Goal: Transaction & Acquisition: Book appointment/travel/reservation

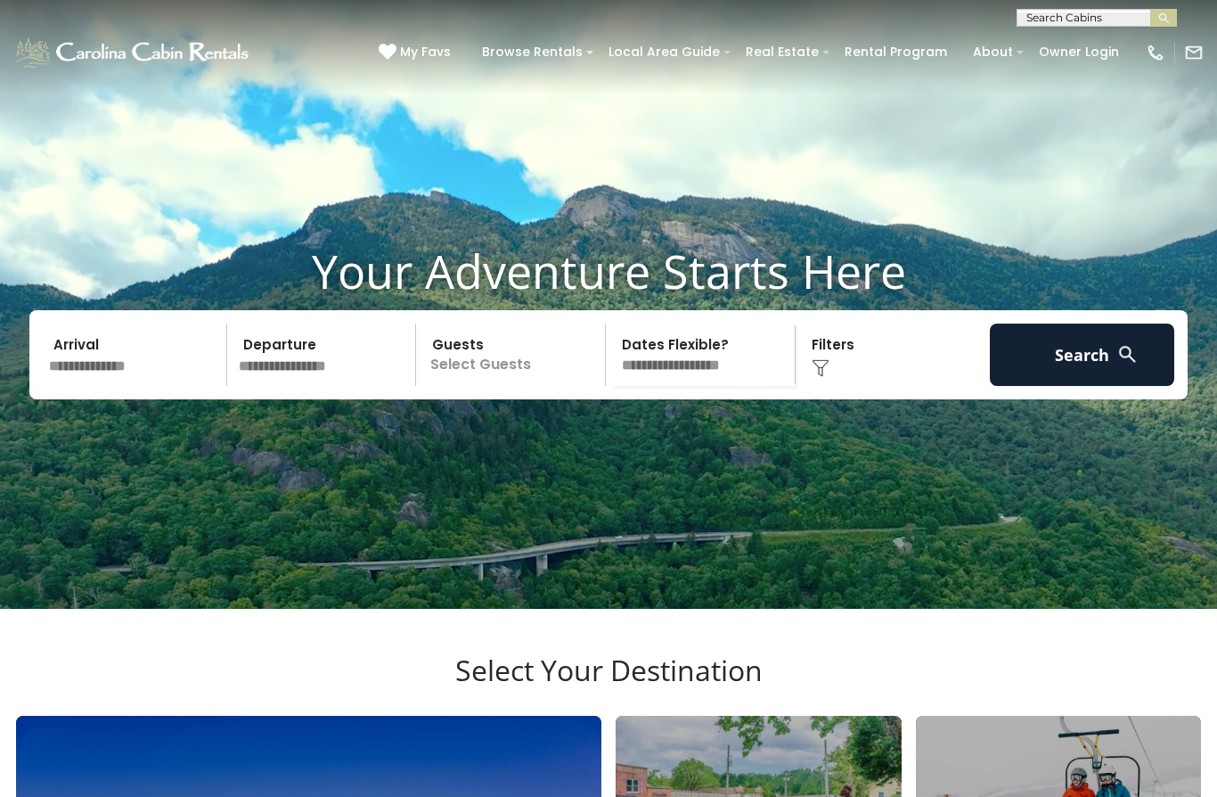
click at [68, 386] on input "text" at bounding box center [135, 355] width 184 height 62
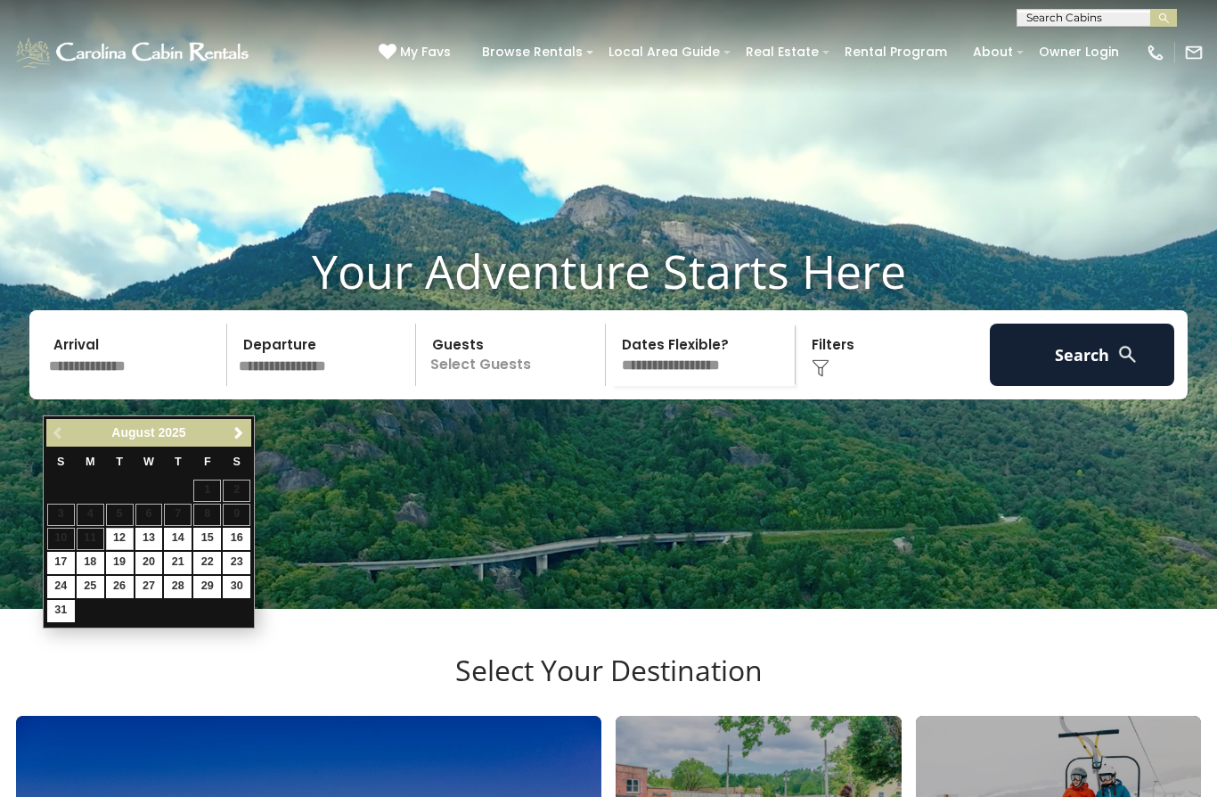
click at [224, 450] on th "S" at bounding box center [236, 463] width 29 height 32
click at [237, 428] on span "Next" at bounding box center [239, 433] width 14 height 14
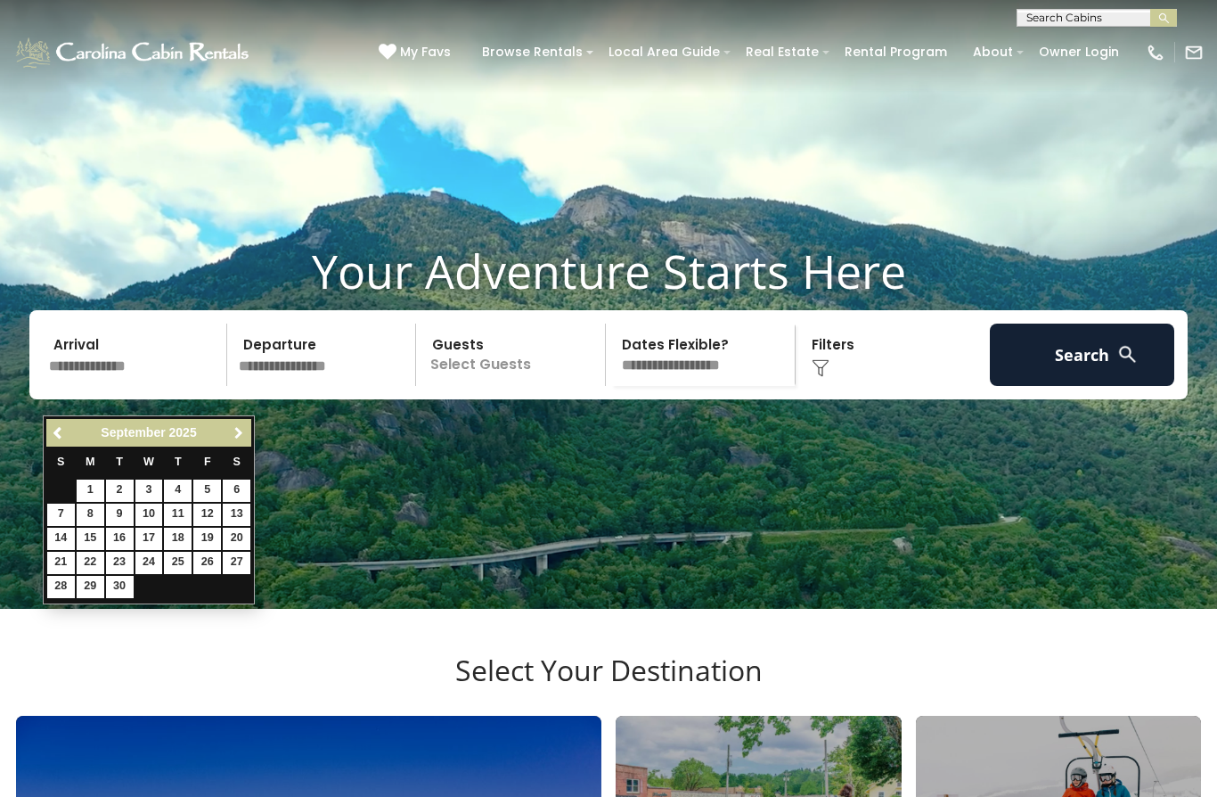
click at [248, 440] on link "Next" at bounding box center [238, 433] width 22 height 22
click at [249, 436] on link "Next" at bounding box center [238, 433] width 22 height 22
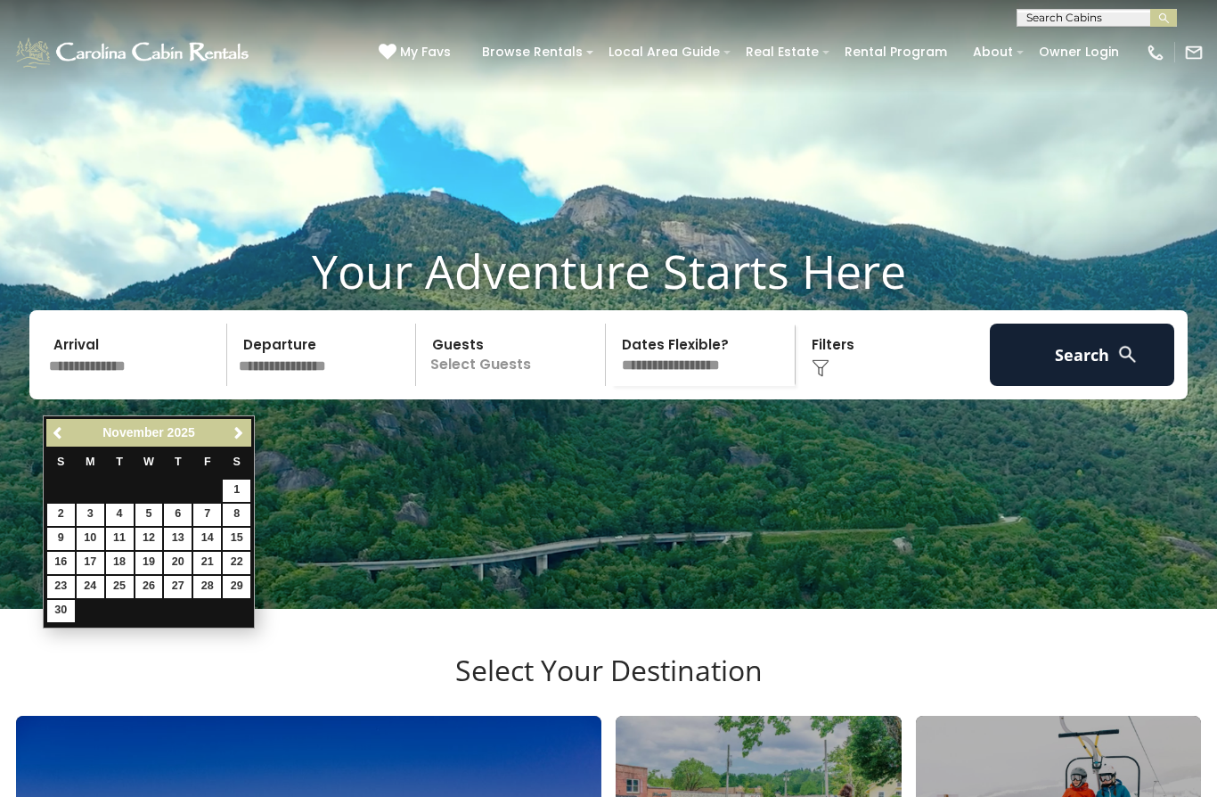
click at [242, 429] on span "Next" at bounding box center [239, 433] width 14 height 14
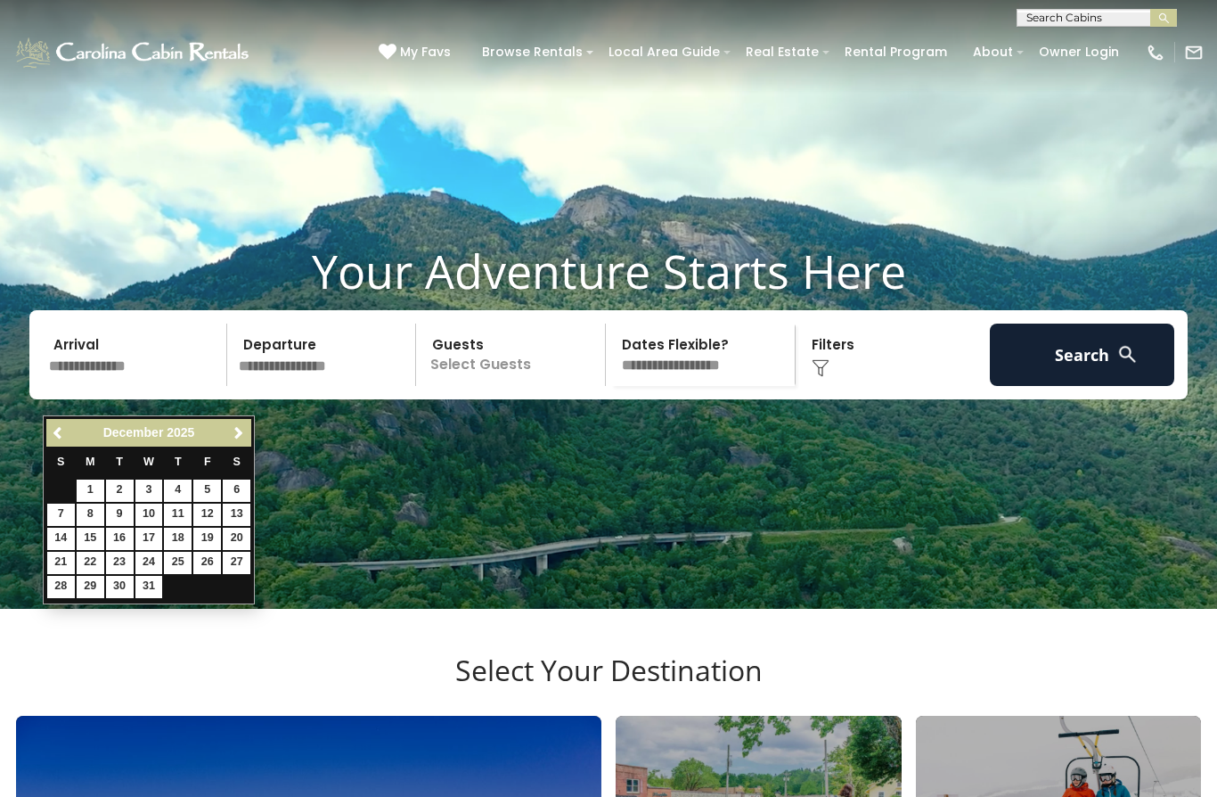
click at [234, 427] on span "Next" at bounding box center [239, 433] width 14 height 14
click at [232, 428] on span "Next" at bounding box center [239, 433] width 14 height 14
click at [234, 423] on link "Next" at bounding box center [238, 433] width 22 height 22
click at [240, 429] on span "Next" at bounding box center [239, 433] width 14 height 14
click at [236, 429] on span "Next" at bounding box center [239, 433] width 14 height 14
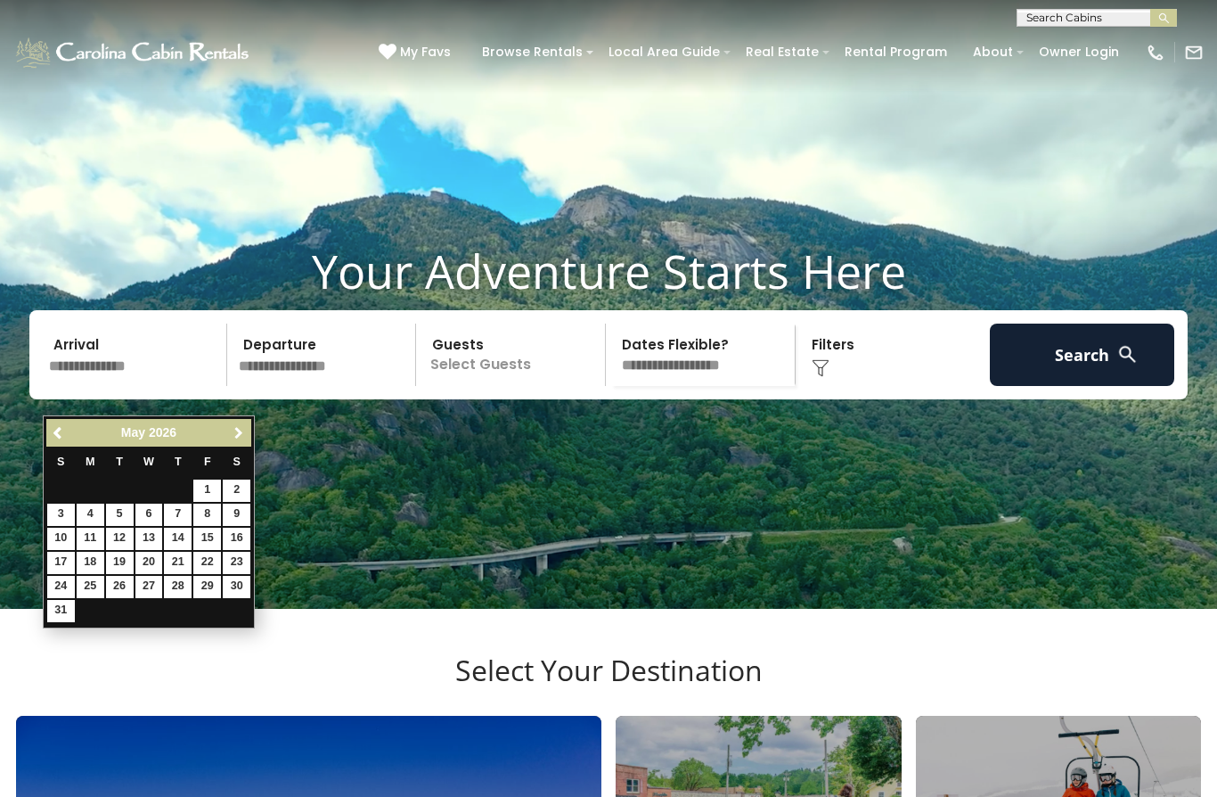
click at [237, 430] on span "Next" at bounding box center [239, 433] width 14 height 14
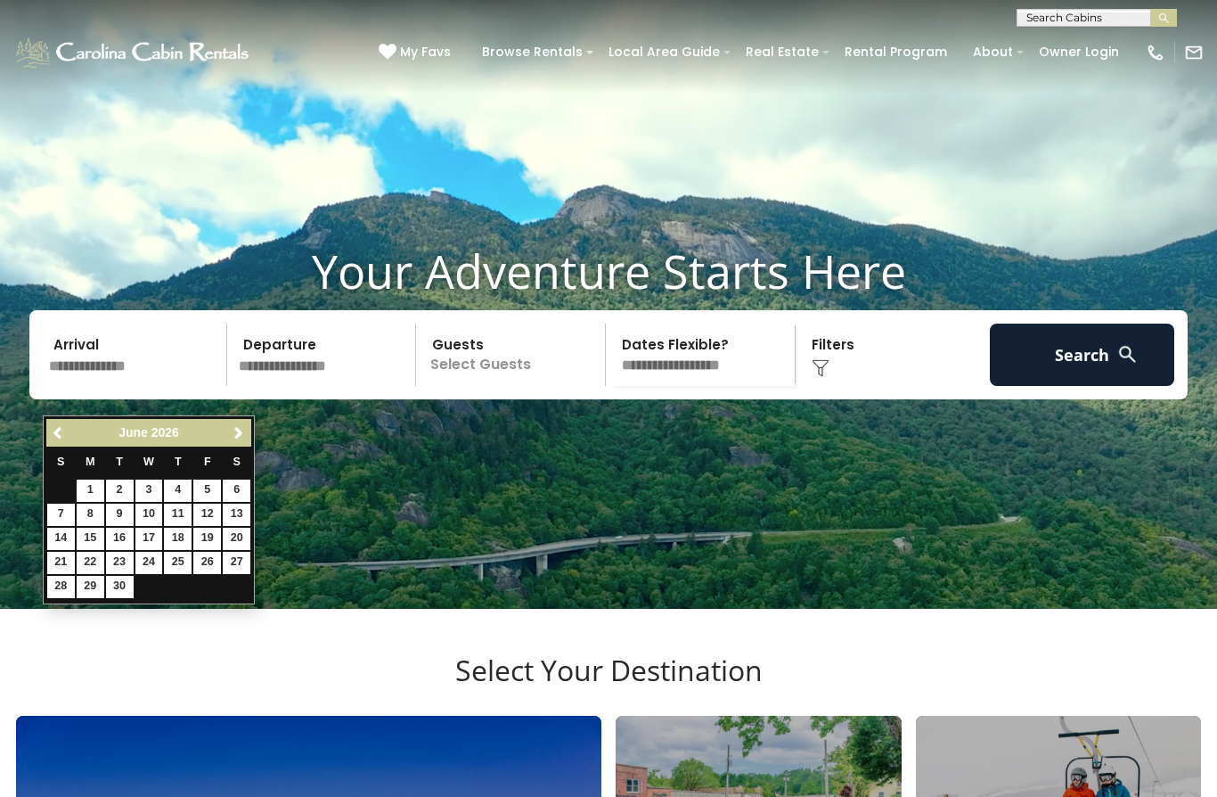
click at [86, 492] on link "1" at bounding box center [91, 490] width 28 height 22
type input "******"
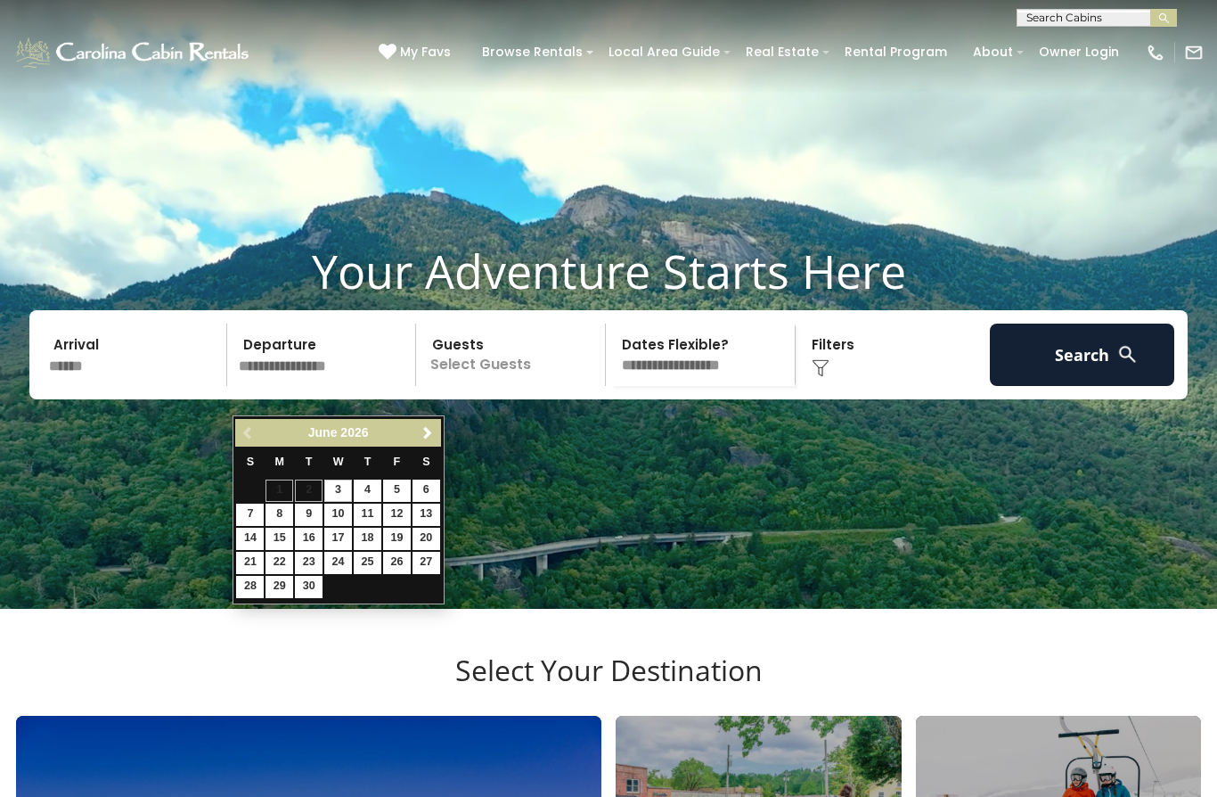
click at [426, 435] on span "Next" at bounding box center [428, 433] width 14 height 14
click at [423, 437] on span "Next" at bounding box center [428, 433] width 14 height 14
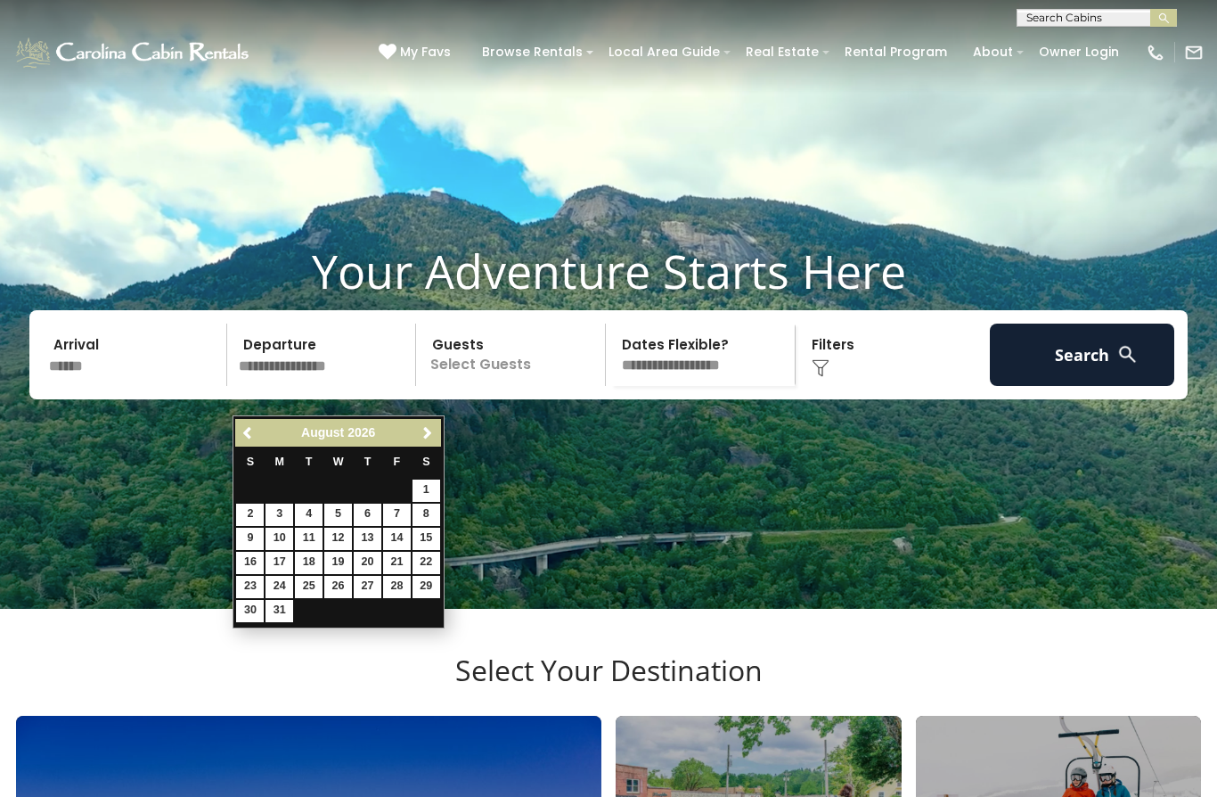
click at [288, 610] on link "31" at bounding box center [280, 611] width 28 height 22
type input "*******"
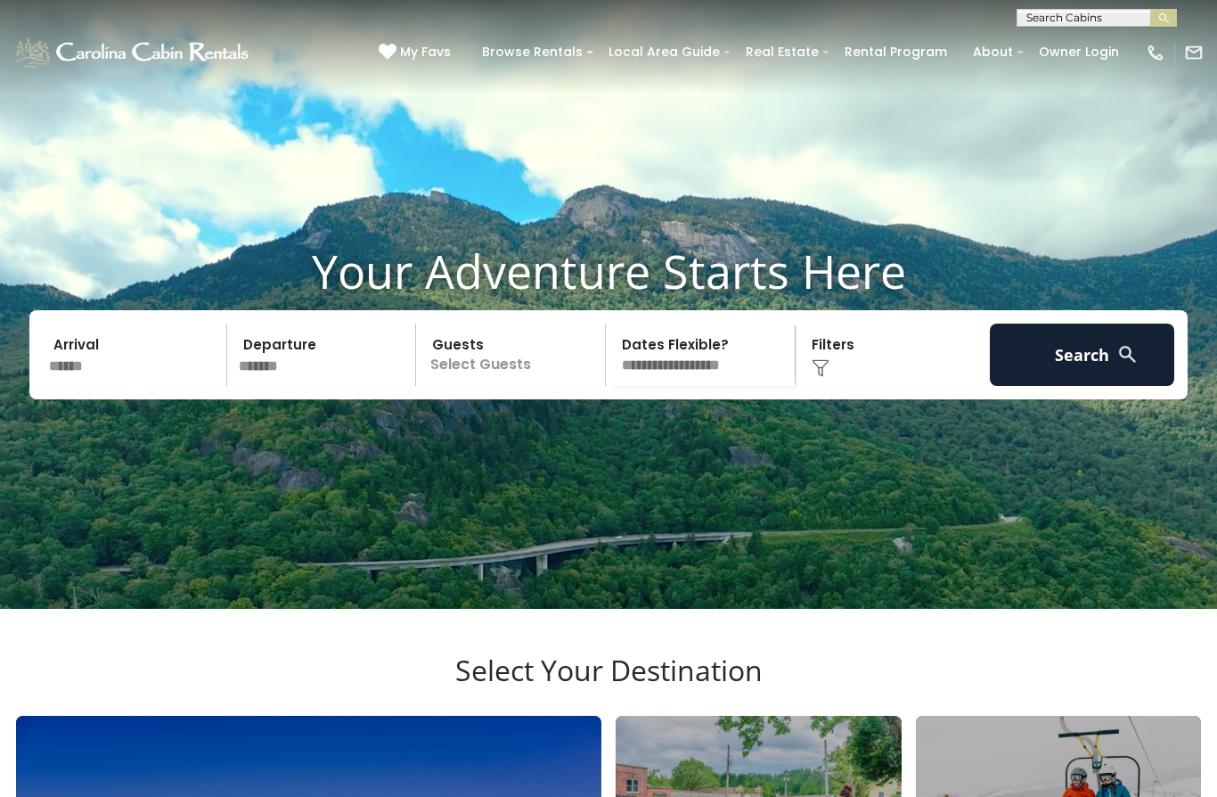
click at [475, 386] on p "Select Guests" at bounding box center [514, 355] width 184 height 62
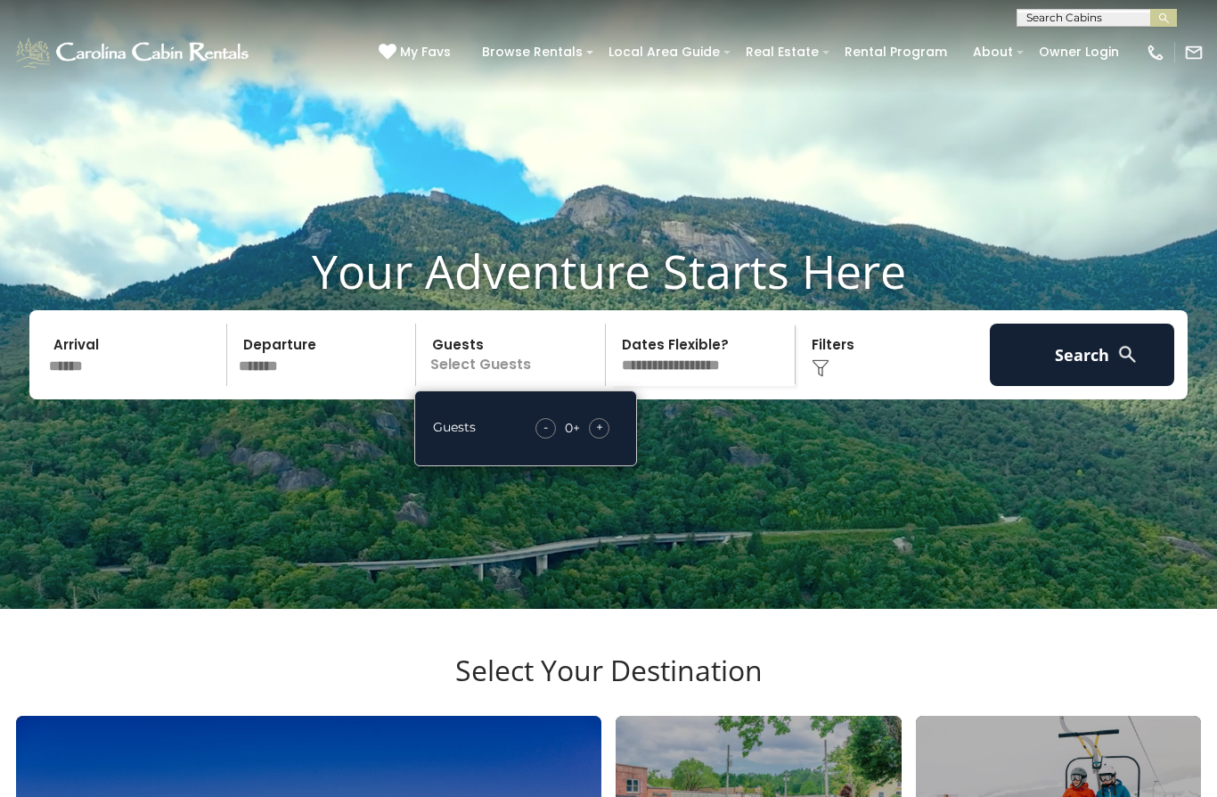
click at [599, 436] on span "+" at bounding box center [599, 427] width 7 height 18
click at [598, 436] on span "+" at bounding box center [599, 427] width 7 height 18
click at [1076, 385] on button "Search" at bounding box center [1082, 355] width 184 height 62
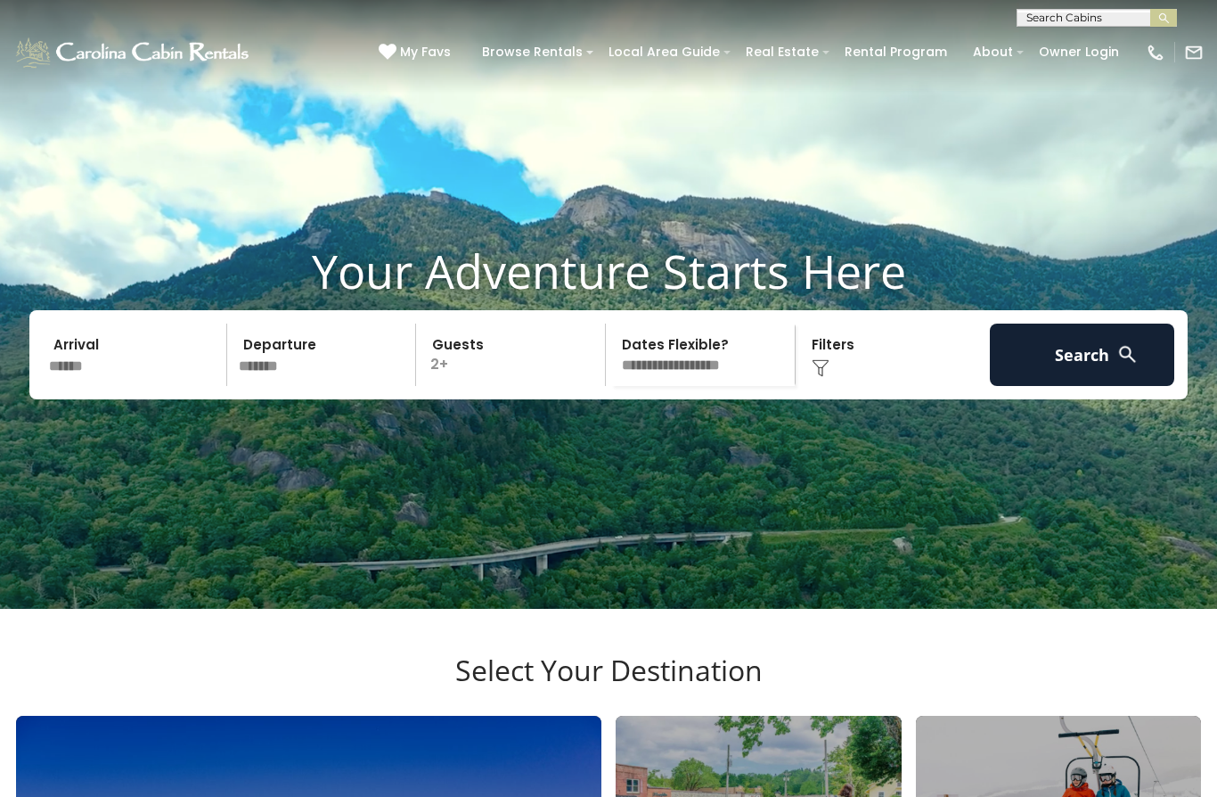
click at [826, 377] on img at bounding box center [821, 368] width 18 height 18
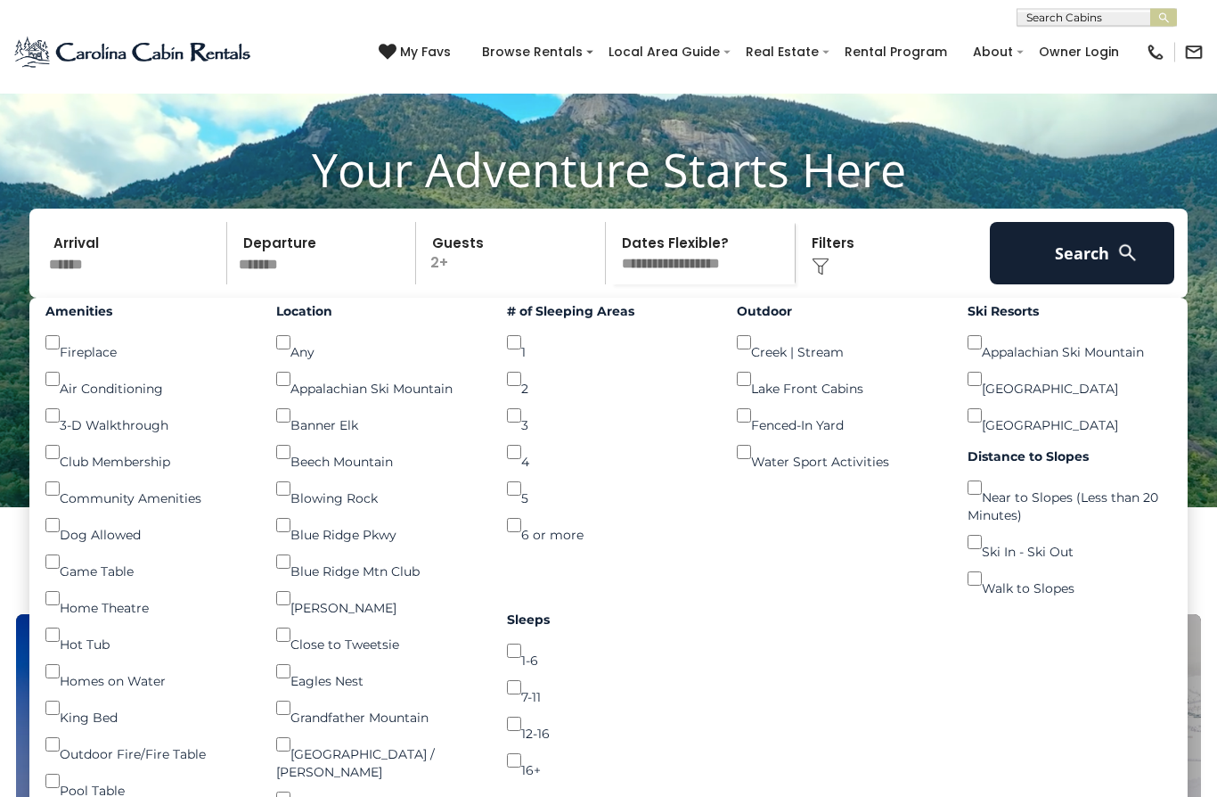
scroll to position [102, 0]
click at [1086, 274] on button "Search" at bounding box center [1082, 253] width 184 height 62
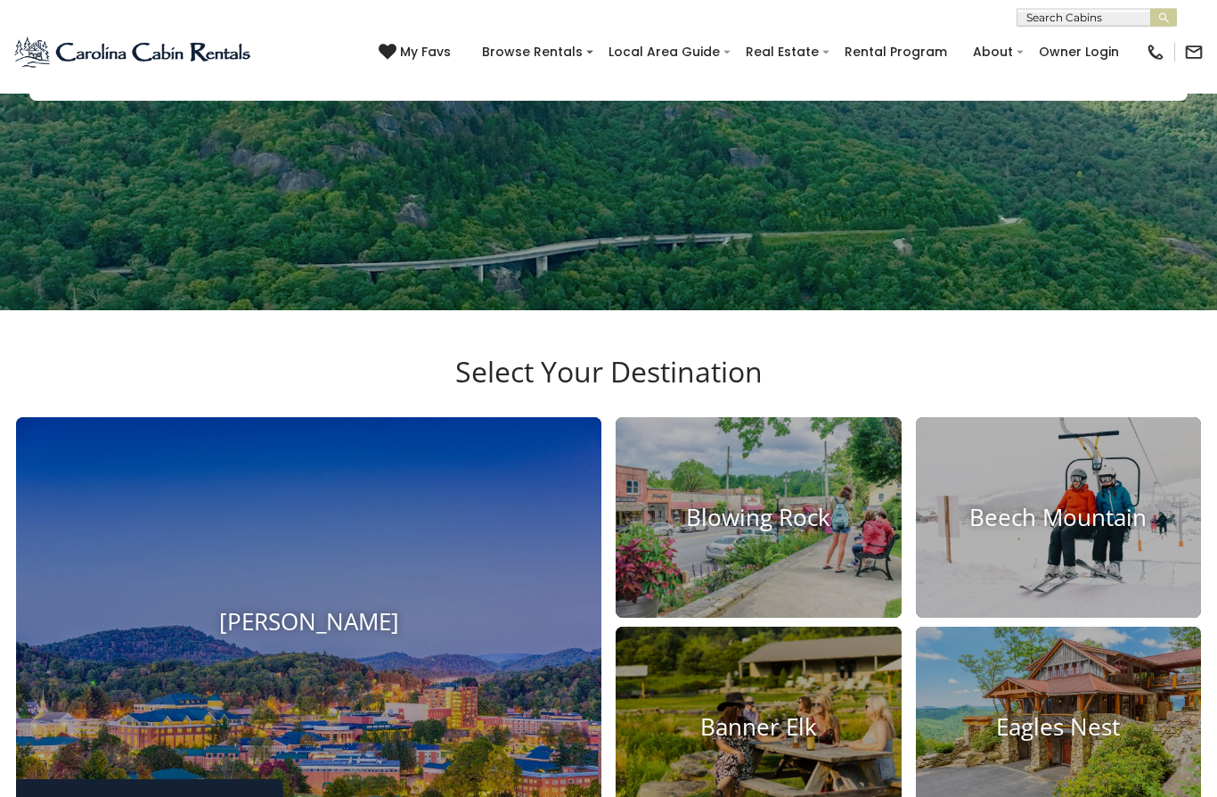
scroll to position [299, 0]
click at [147, 658] on img at bounding box center [309, 622] width 586 height 410
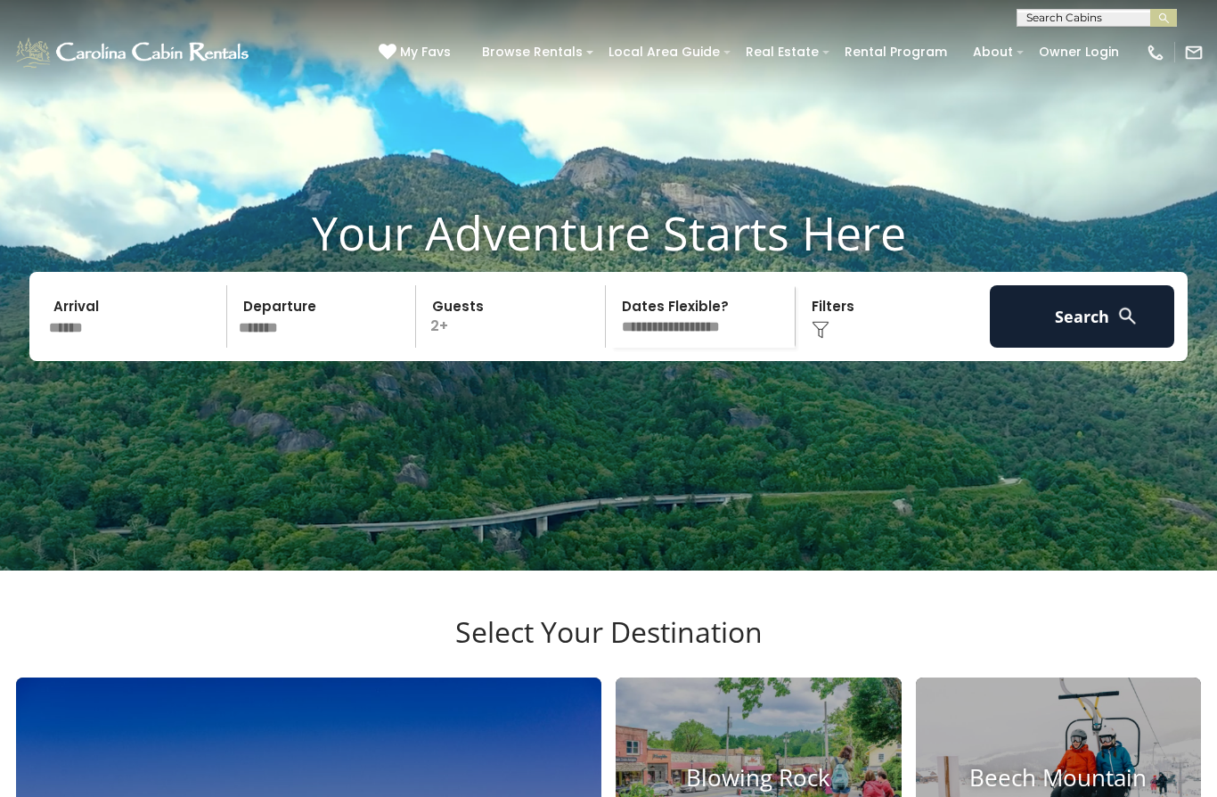
scroll to position [0, 0]
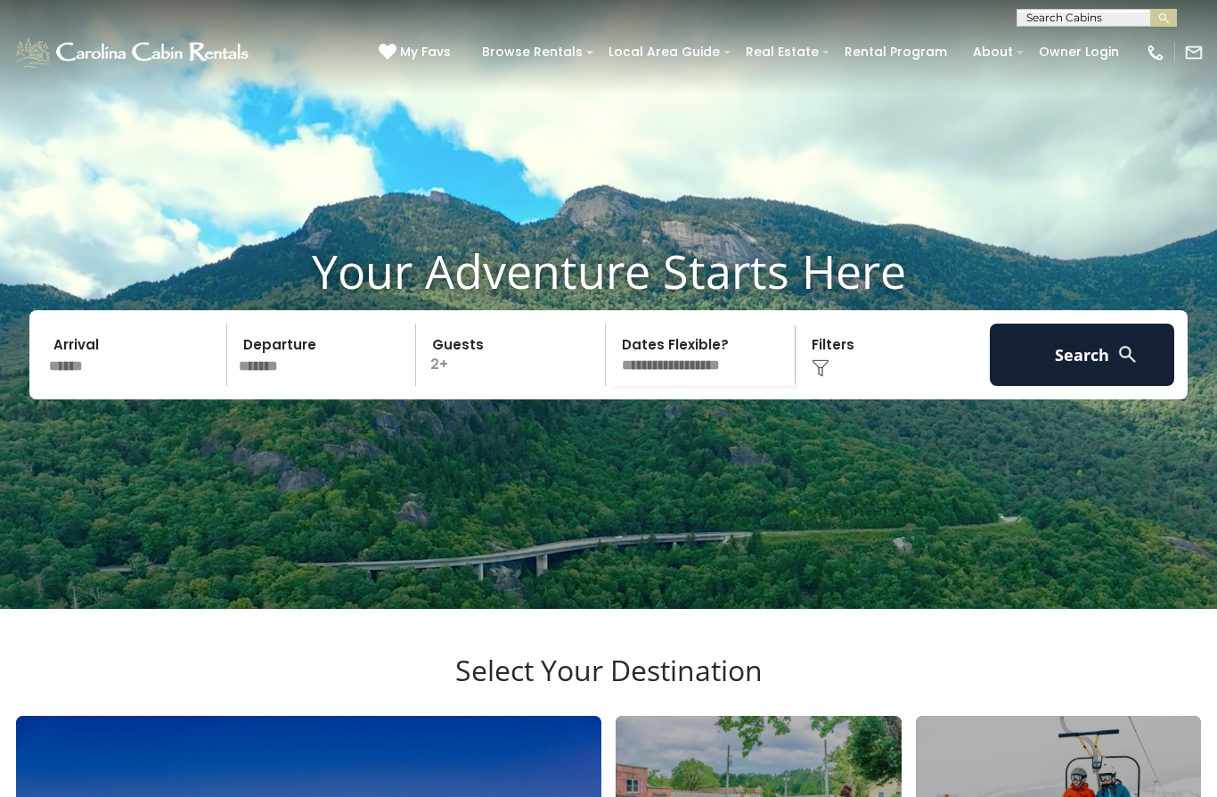
click at [1075, 371] on button "Search" at bounding box center [1082, 355] width 184 height 62
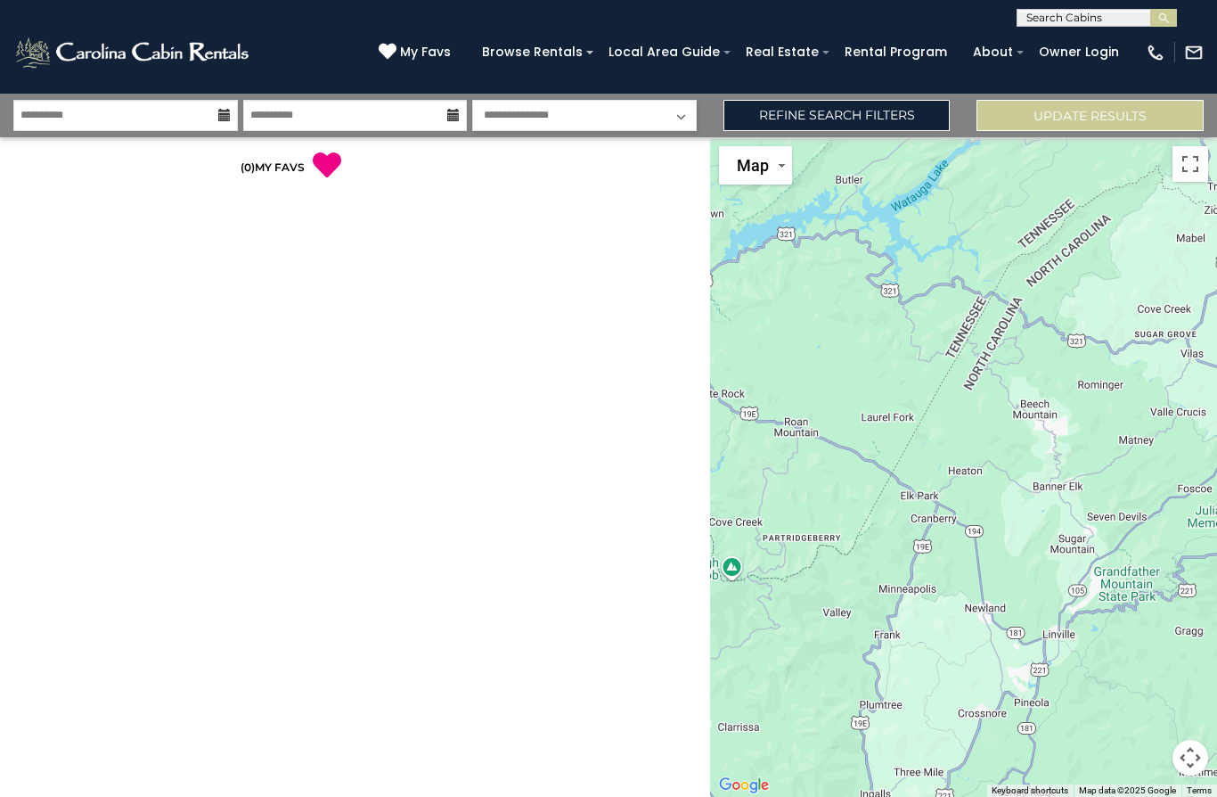
click at [479, 607] on div "**********" at bounding box center [355, 467] width 710 height 660
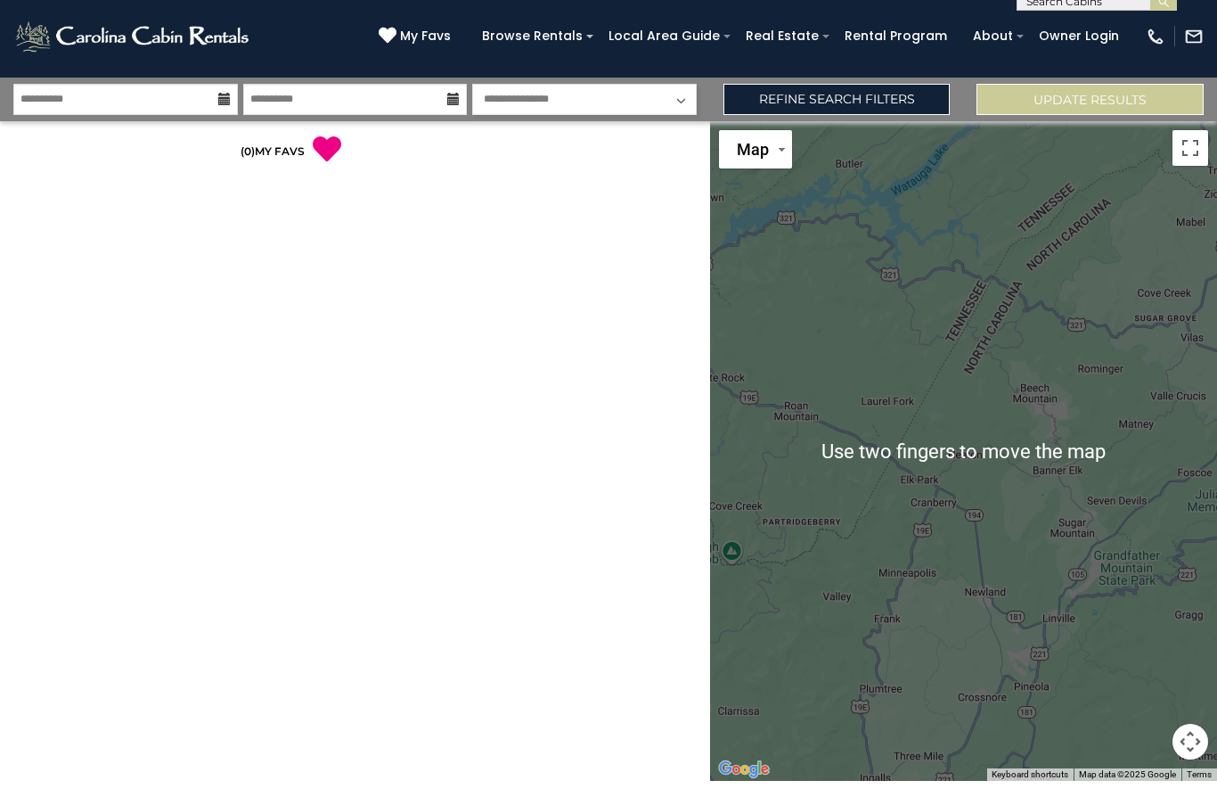
scroll to position [120, 0]
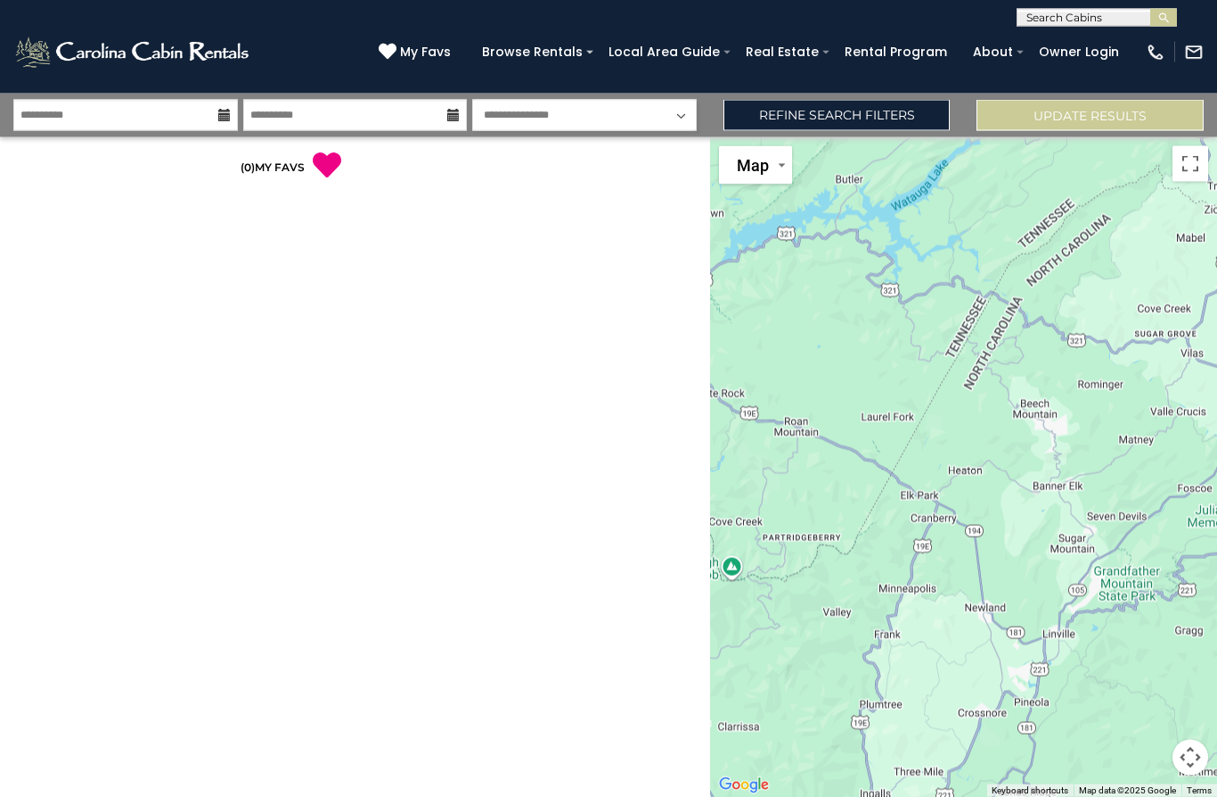
scroll to position [78, 0]
click at [1079, 100] on button "Update Results" at bounding box center [1090, 115] width 227 height 31
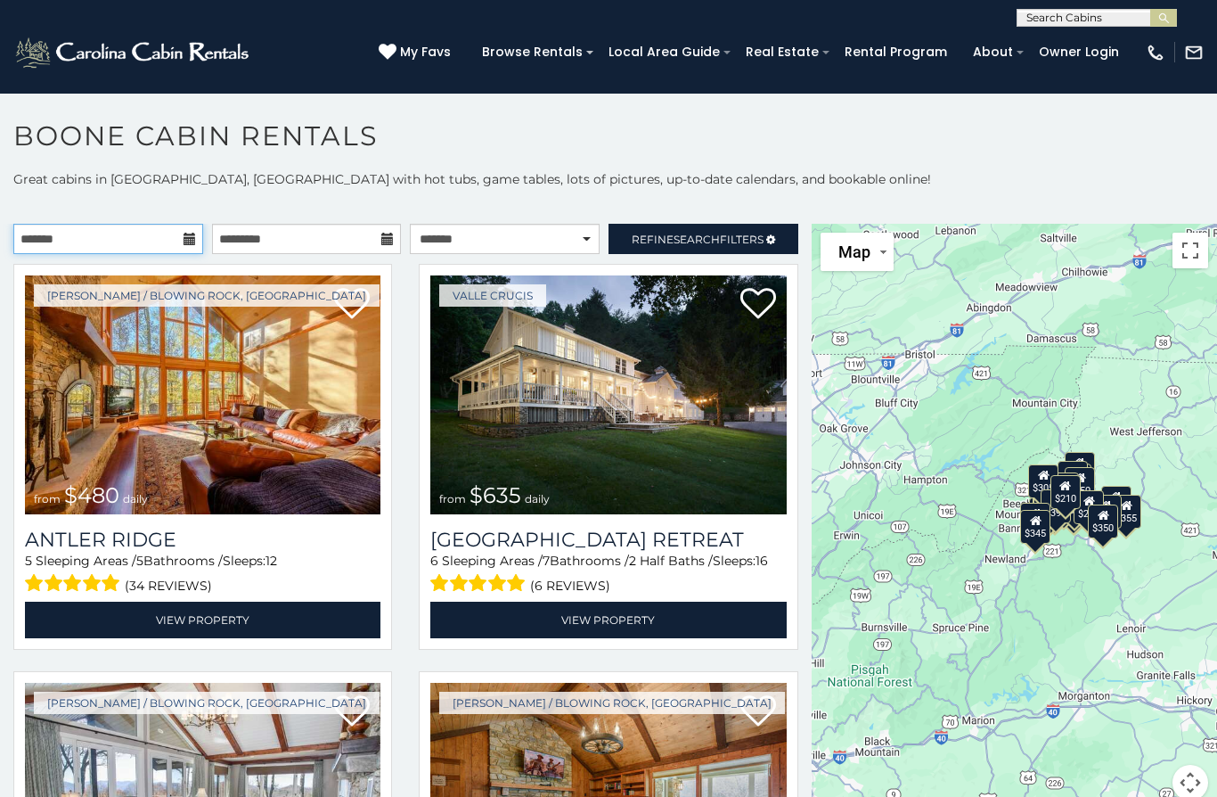
click at [182, 235] on input "text" at bounding box center [108, 239] width 190 height 30
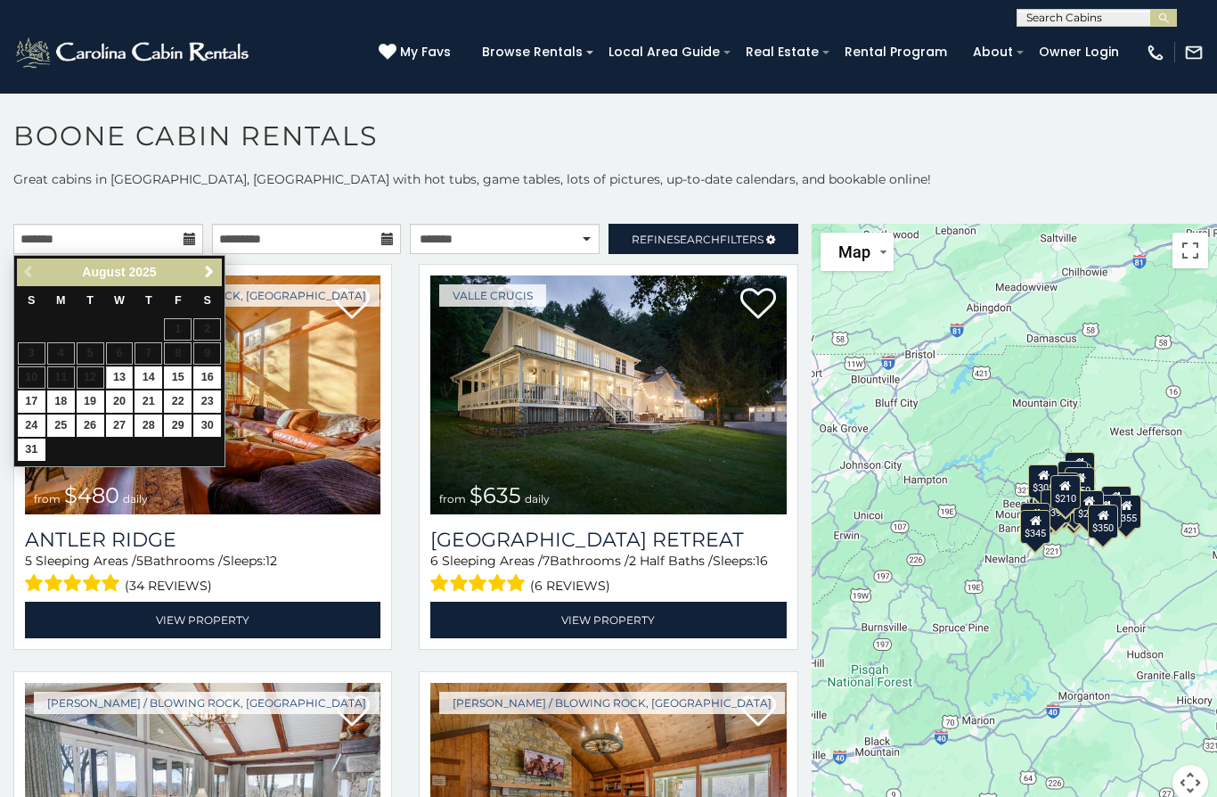
click at [217, 282] on link "Next" at bounding box center [209, 272] width 22 height 22
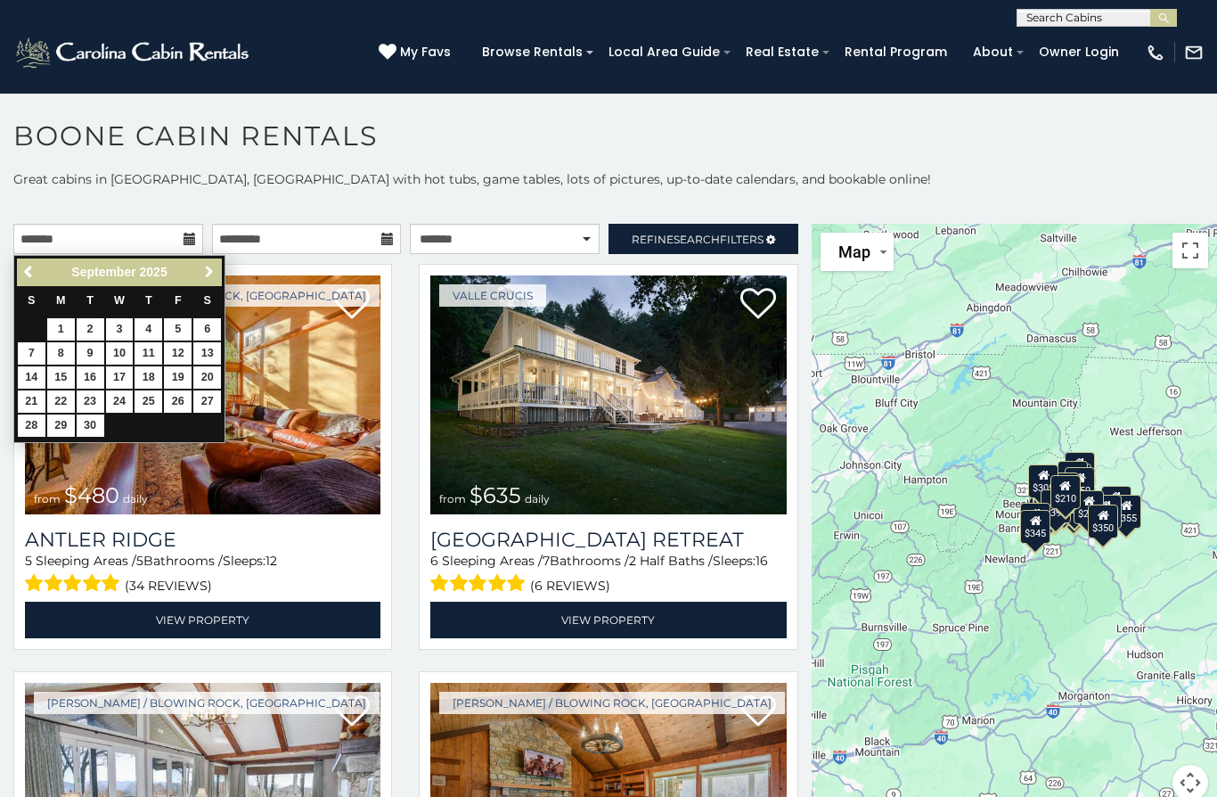
click at [210, 277] on span "Next" at bounding box center [209, 272] width 14 height 14
click at [209, 278] on span "Next" at bounding box center [209, 272] width 14 height 14
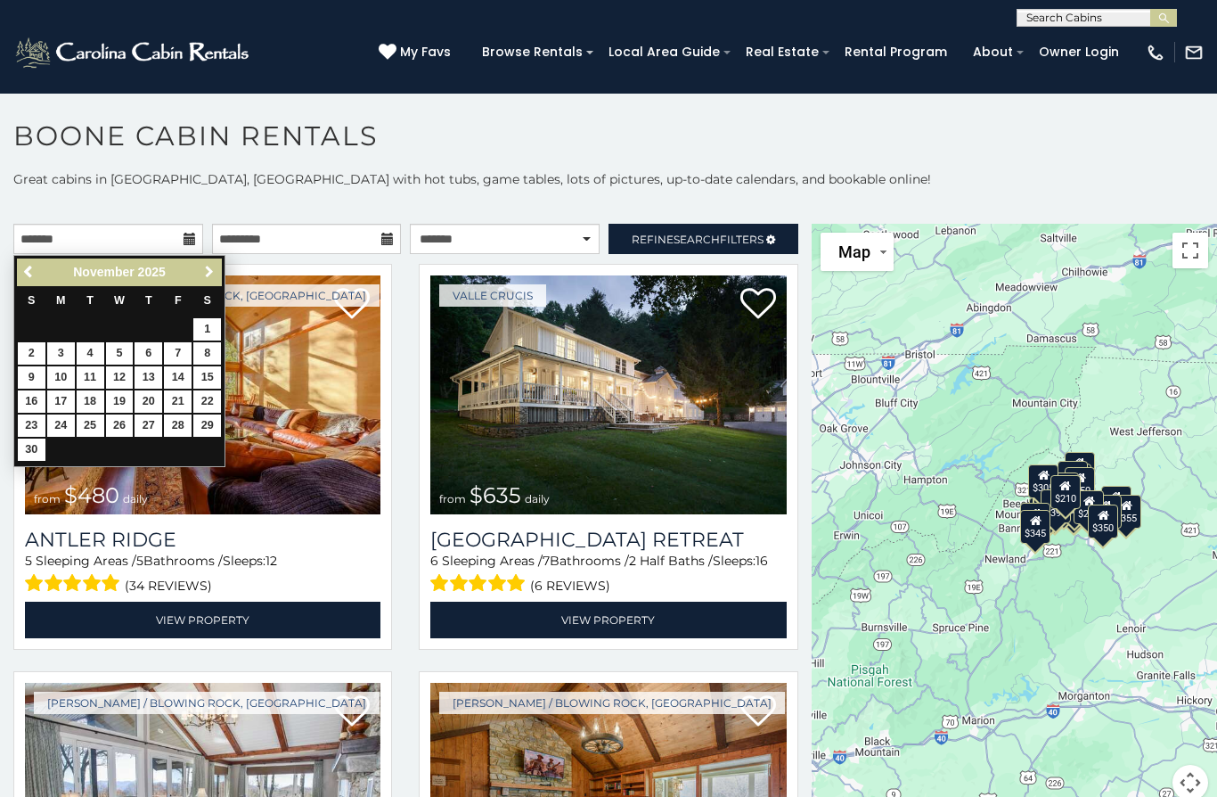
click at [211, 273] on span "Next" at bounding box center [209, 272] width 14 height 14
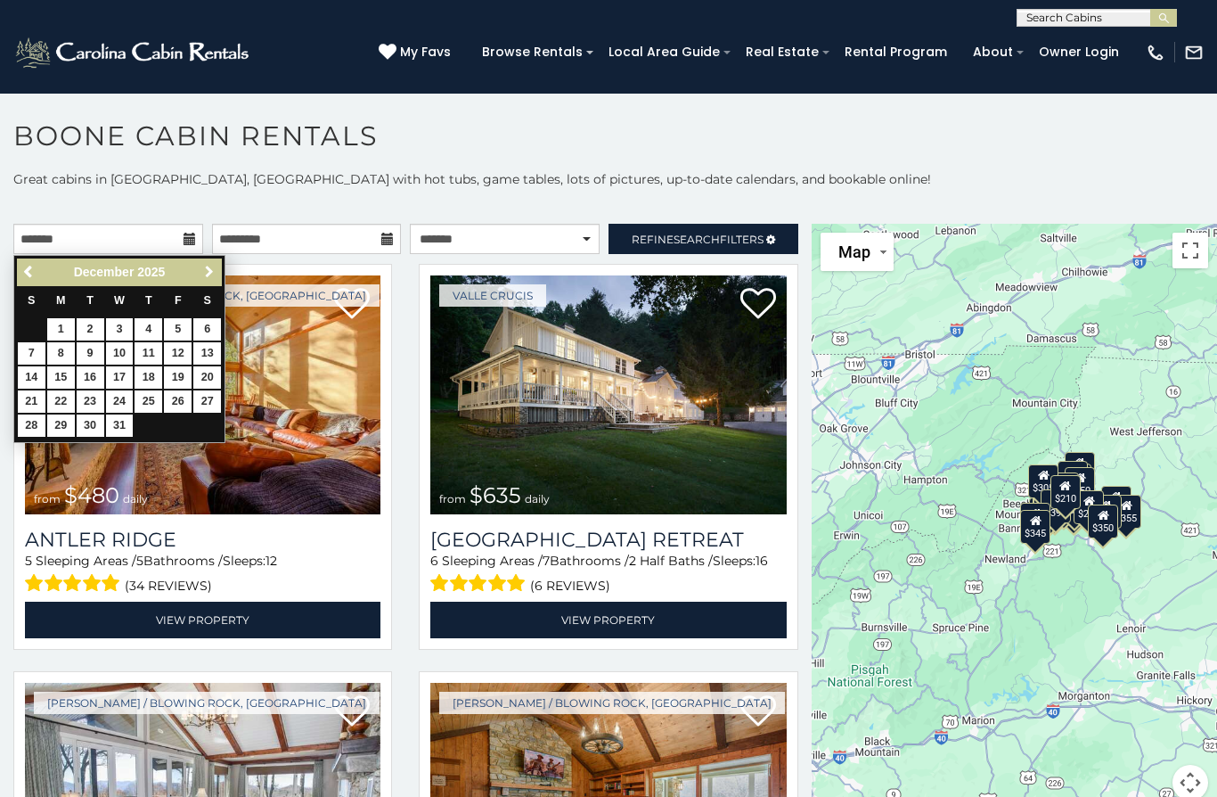
click at [203, 263] on link "Next" at bounding box center [209, 272] width 22 height 22
click at [209, 272] on span "Next" at bounding box center [209, 272] width 14 height 14
click at [207, 268] on span "Next" at bounding box center [209, 272] width 14 height 14
click at [207, 267] on span "Next" at bounding box center [209, 272] width 14 height 14
click at [202, 269] on span "Next" at bounding box center [209, 272] width 14 height 14
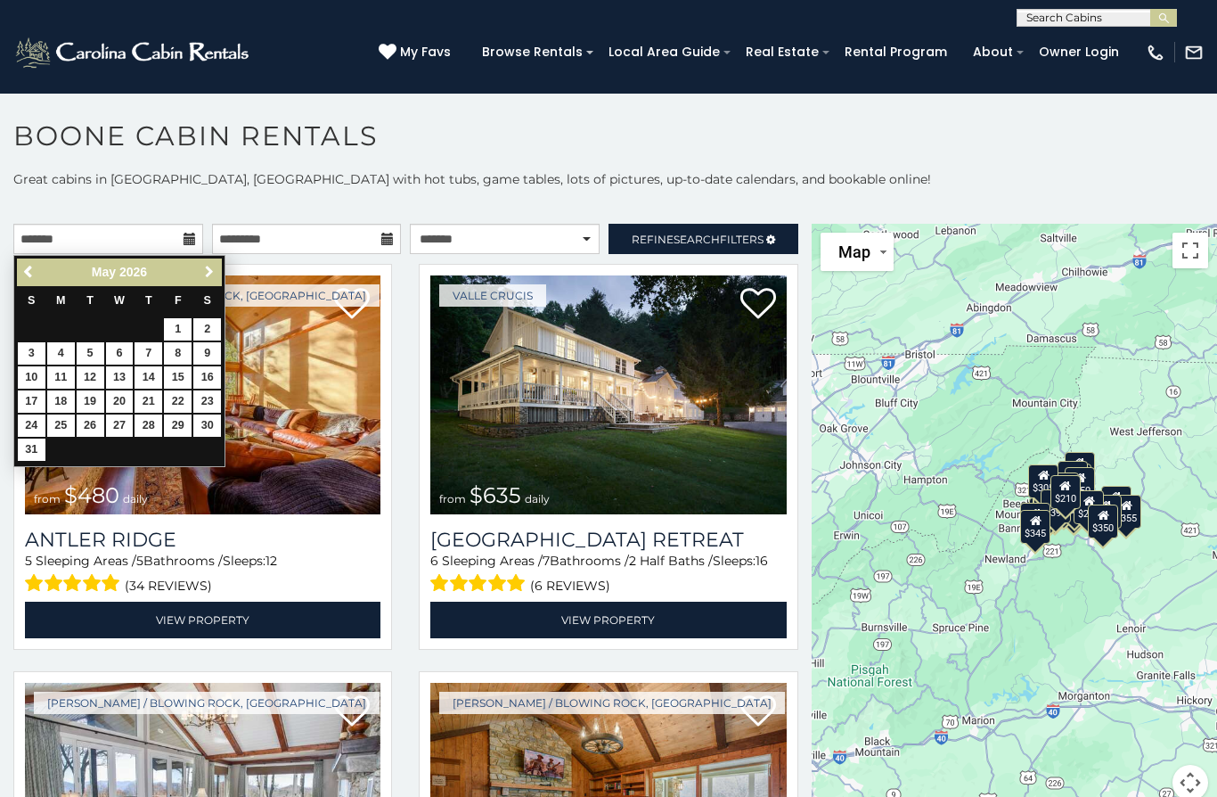
click at [208, 269] on span "Next" at bounding box center [209, 272] width 14 height 14
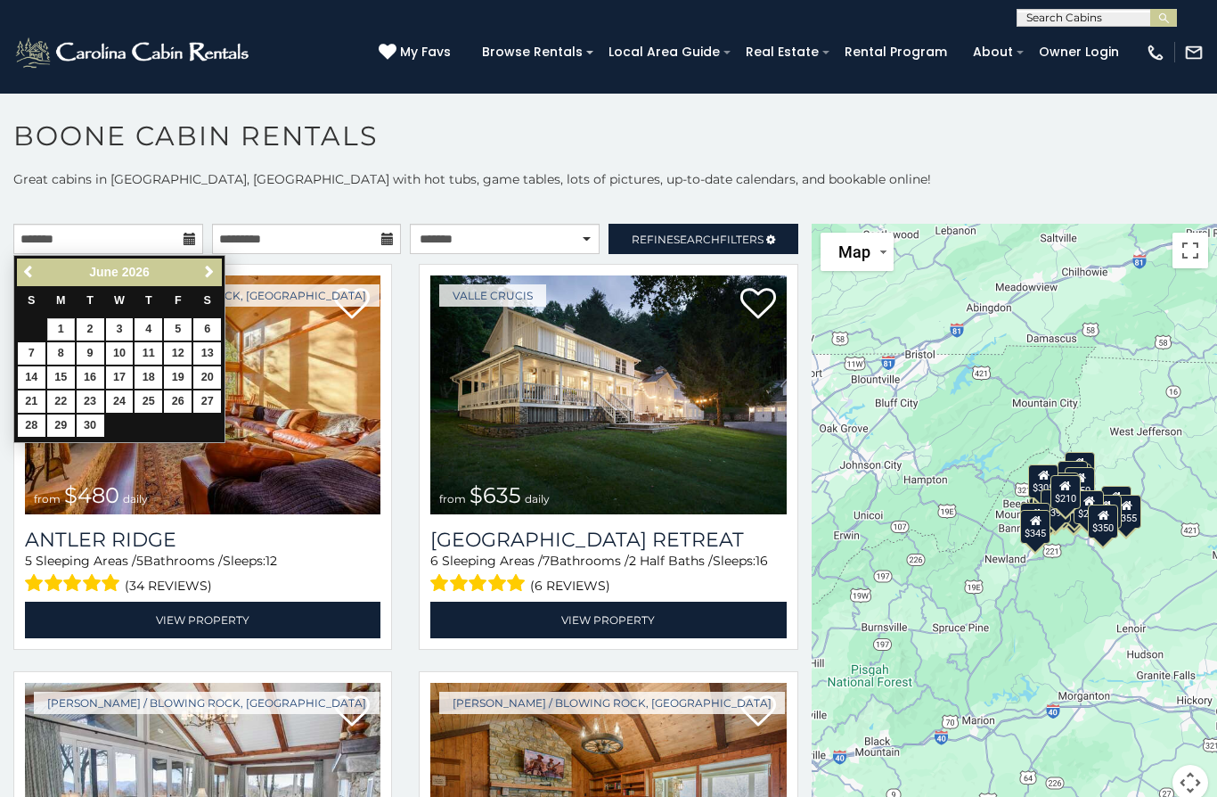
click at [56, 335] on link "1" at bounding box center [61, 329] width 28 height 22
type input "**********"
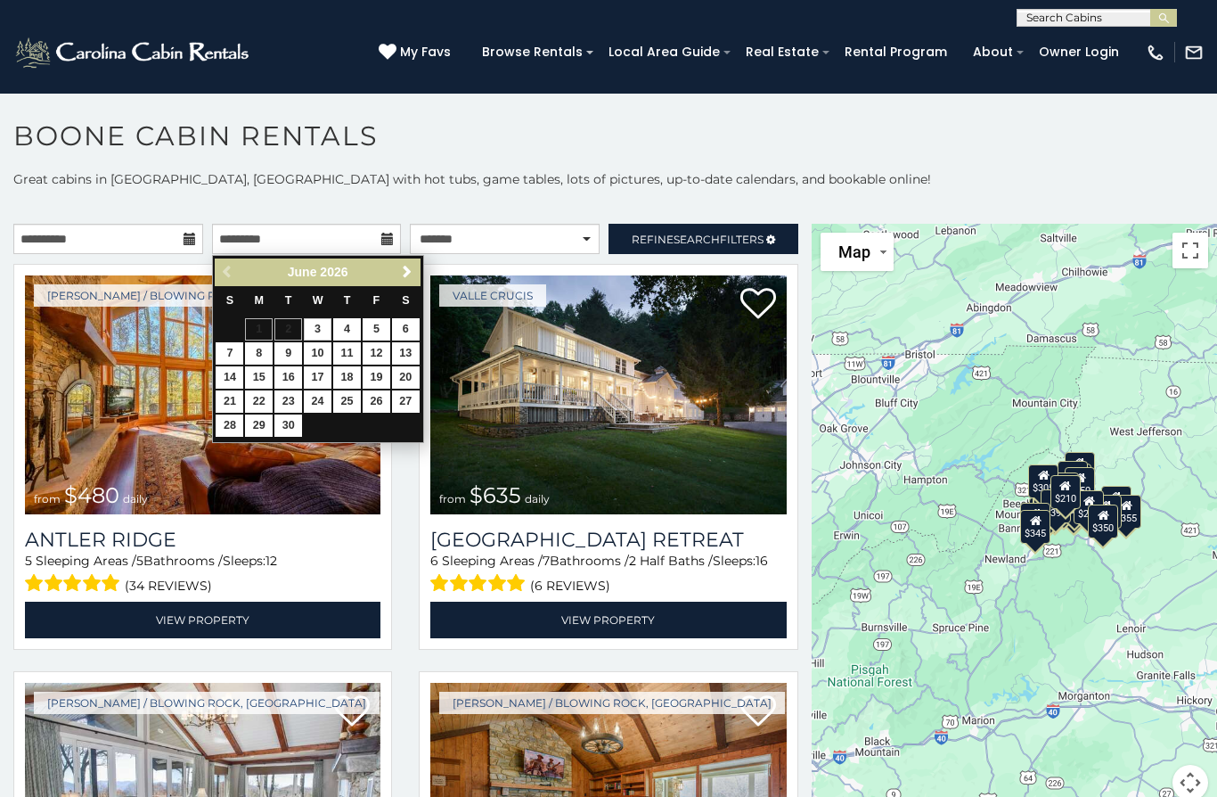
click at [404, 275] on span "Next" at bounding box center [407, 272] width 14 height 14
click at [402, 274] on span "Next" at bounding box center [407, 272] width 14 height 14
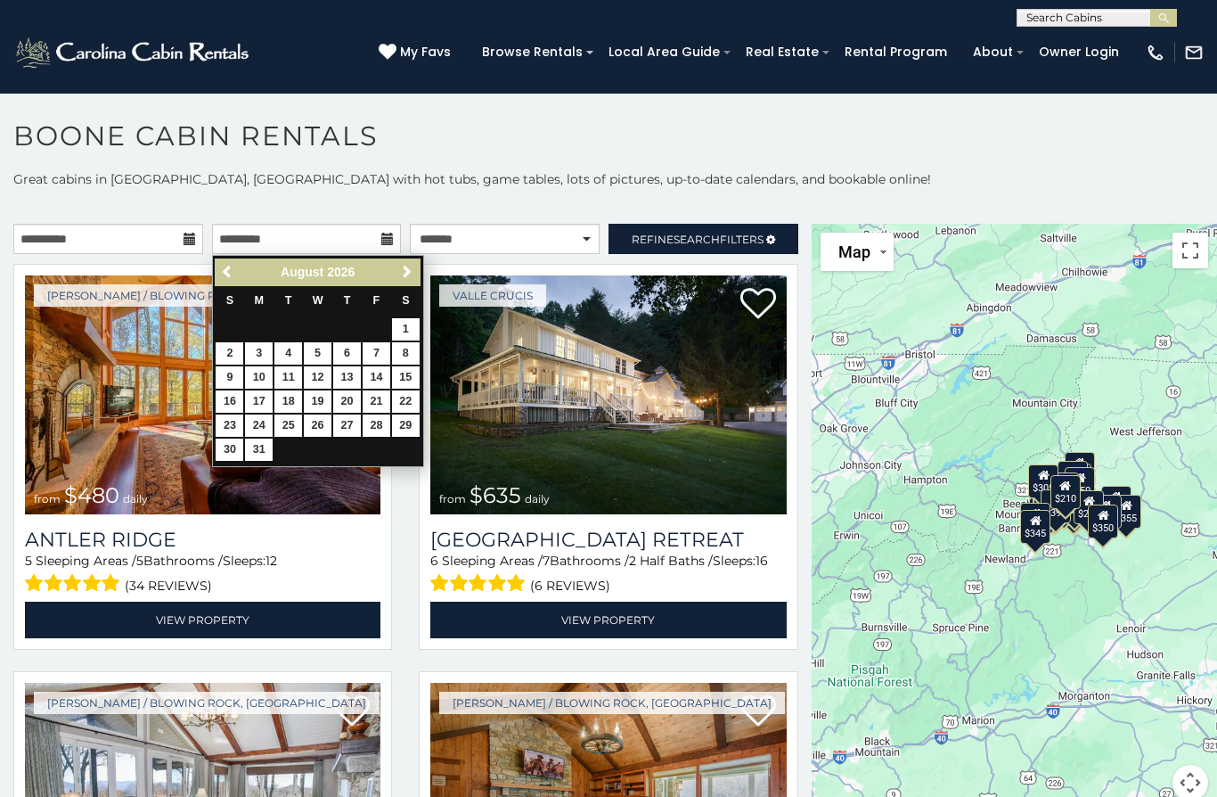
click at [401, 275] on span "Next" at bounding box center [407, 272] width 14 height 14
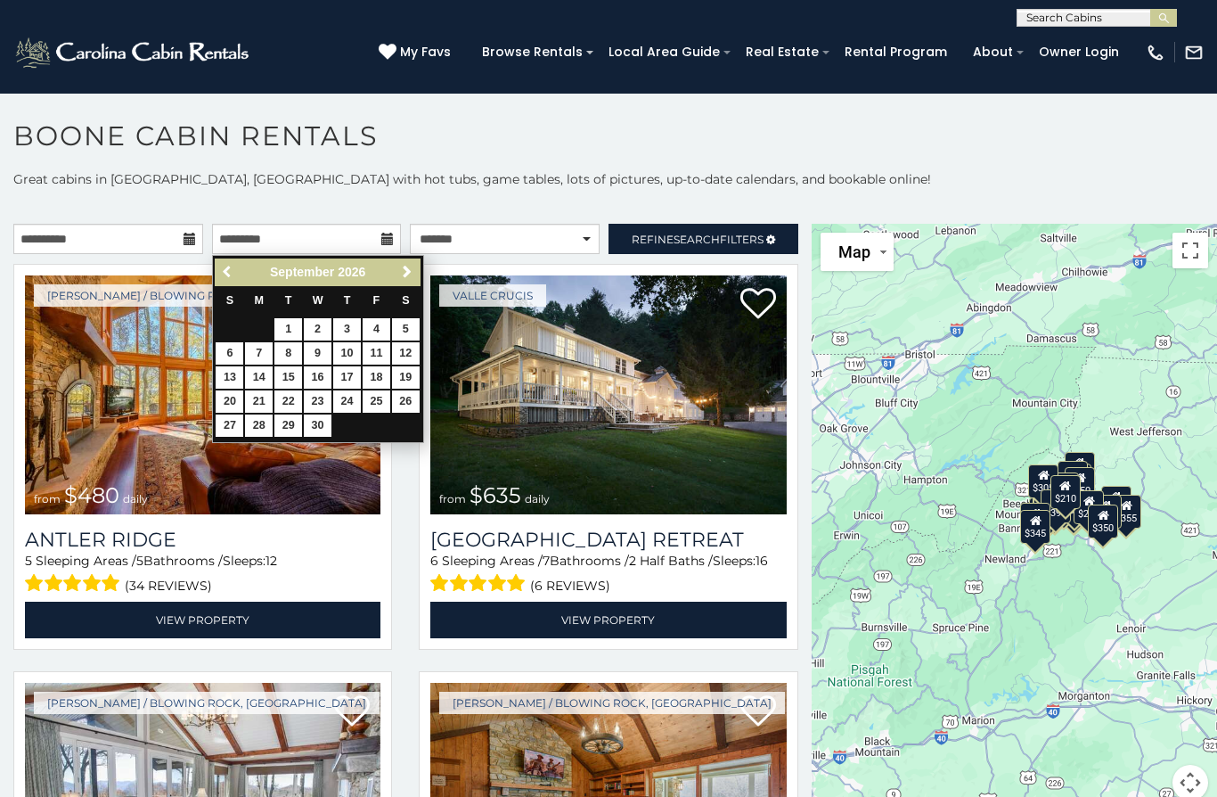
click at [228, 270] on span "Previous" at bounding box center [228, 272] width 14 height 14
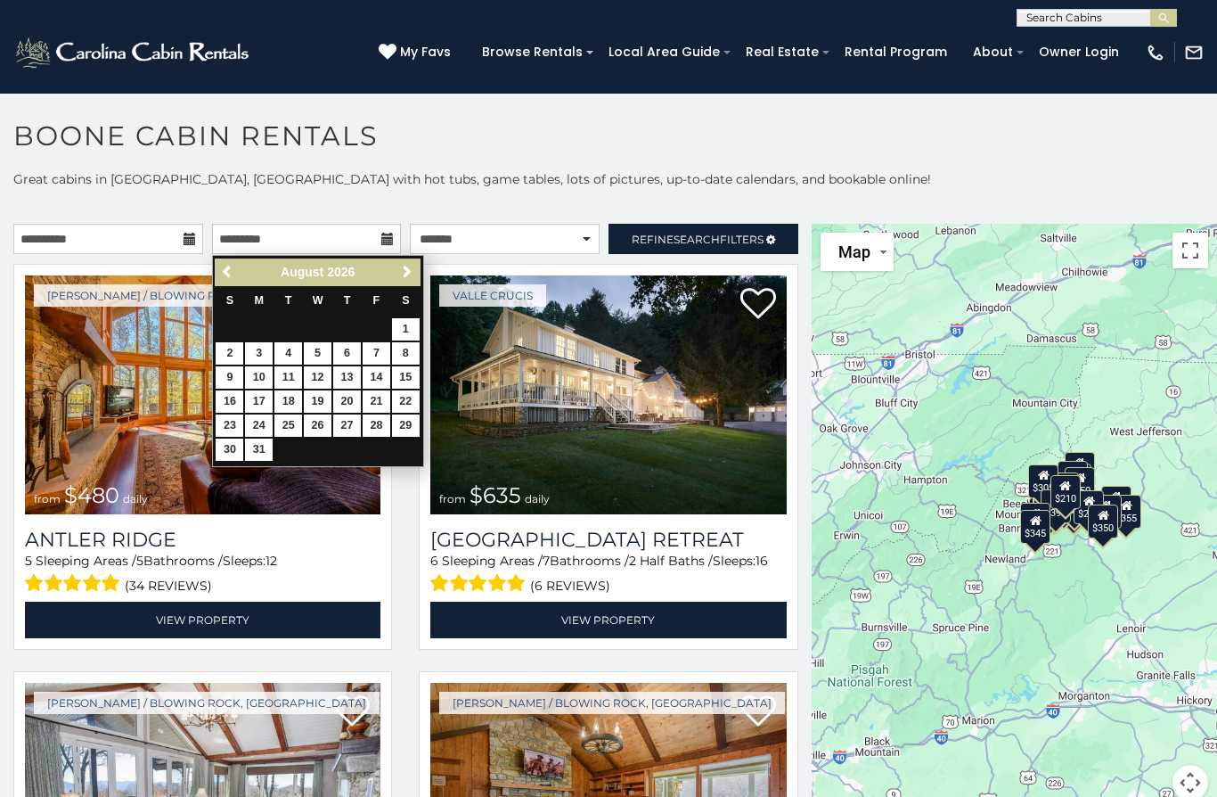
click at [408, 328] on link "1" at bounding box center [406, 329] width 28 height 22
type input "**********"
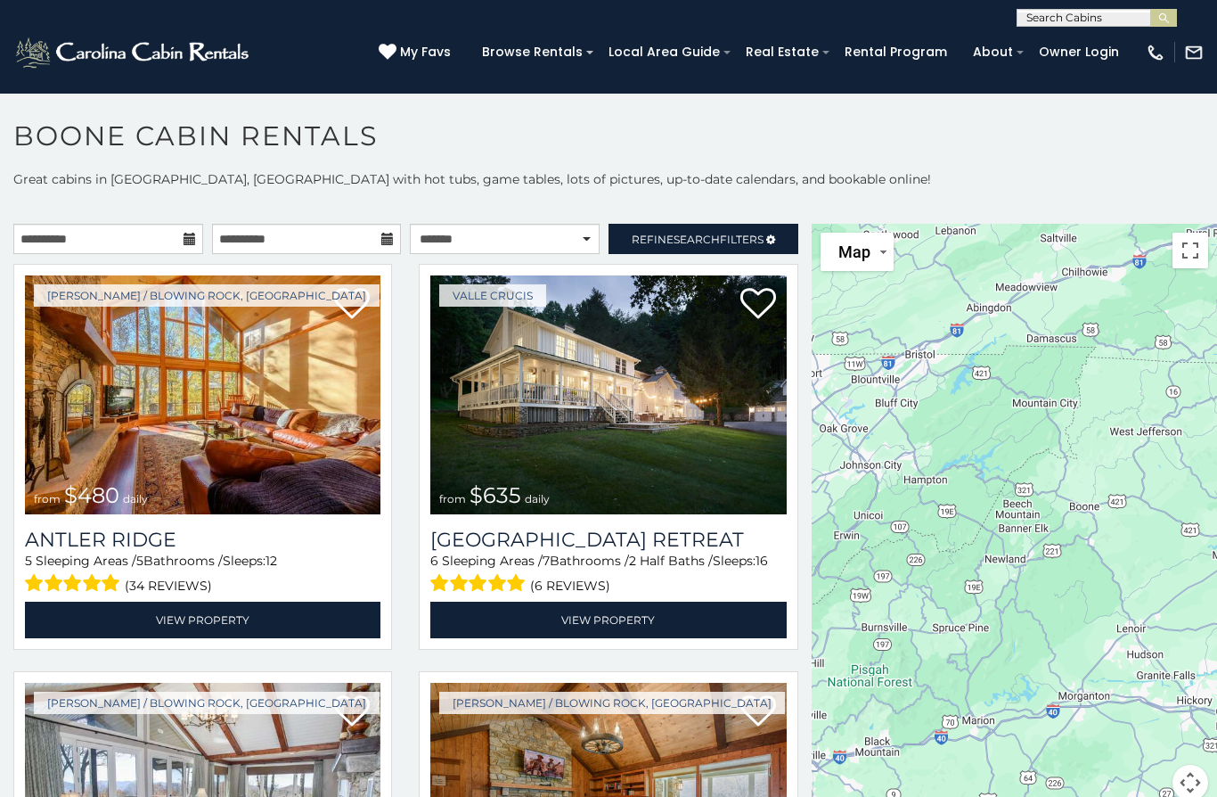
click at [680, 235] on span "Search" at bounding box center [697, 239] width 46 height 13
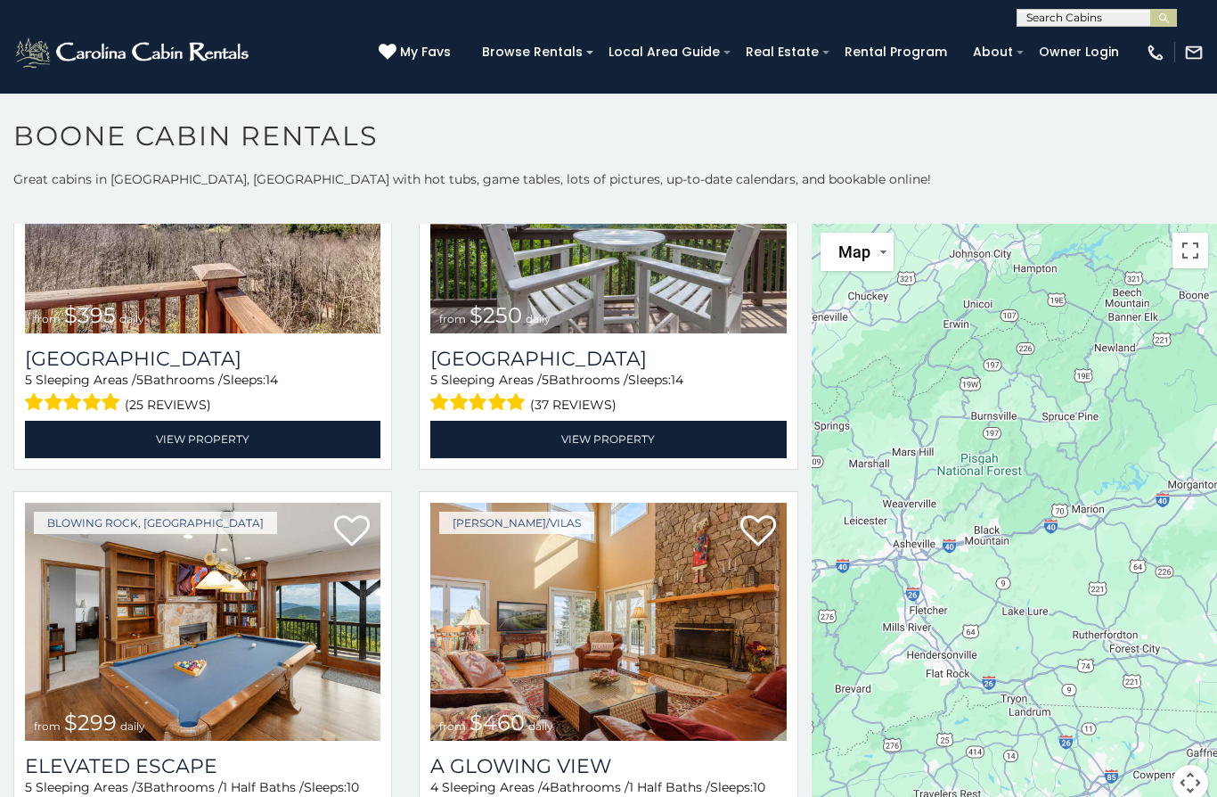
scroll to position [4922, 0]
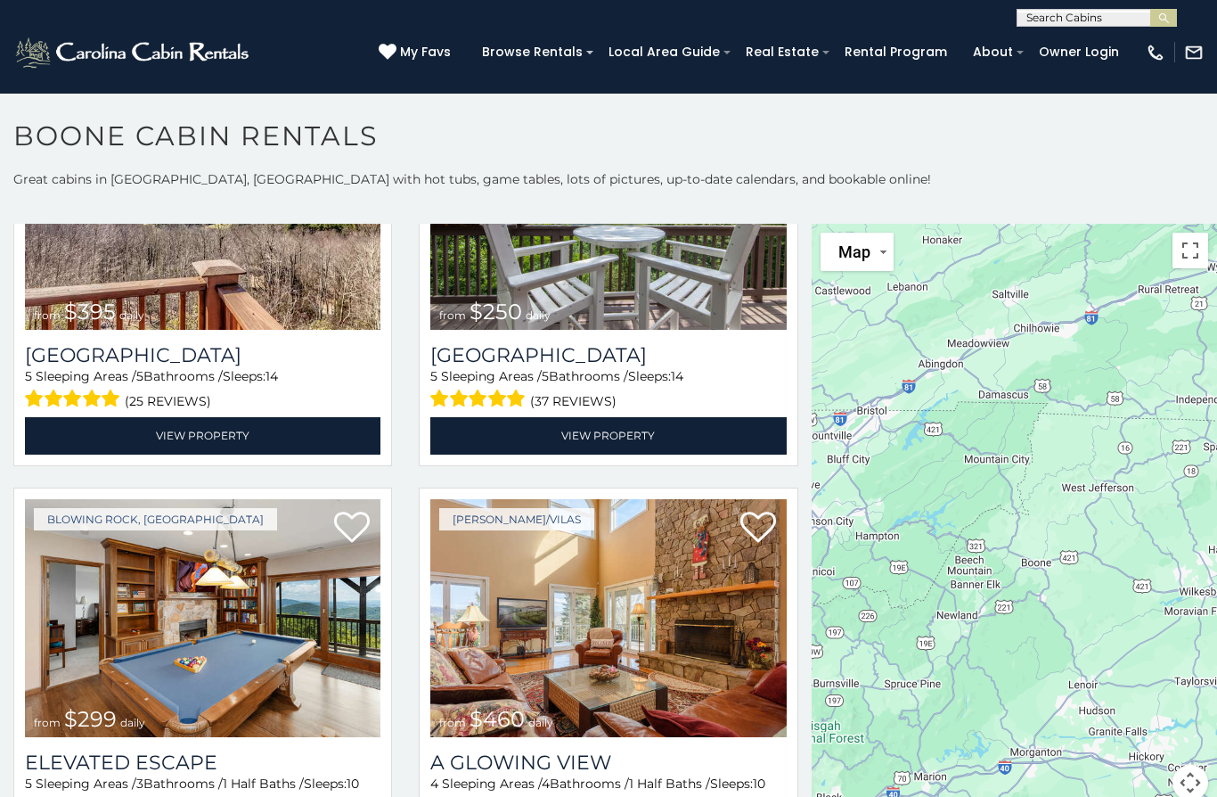
click at [874, 255] on button "Map" at bounding box center [857, 252] width 73 height 38
click at [855, 296] on li "Satellite" at bounding box center [874, 288] width 103 height 31
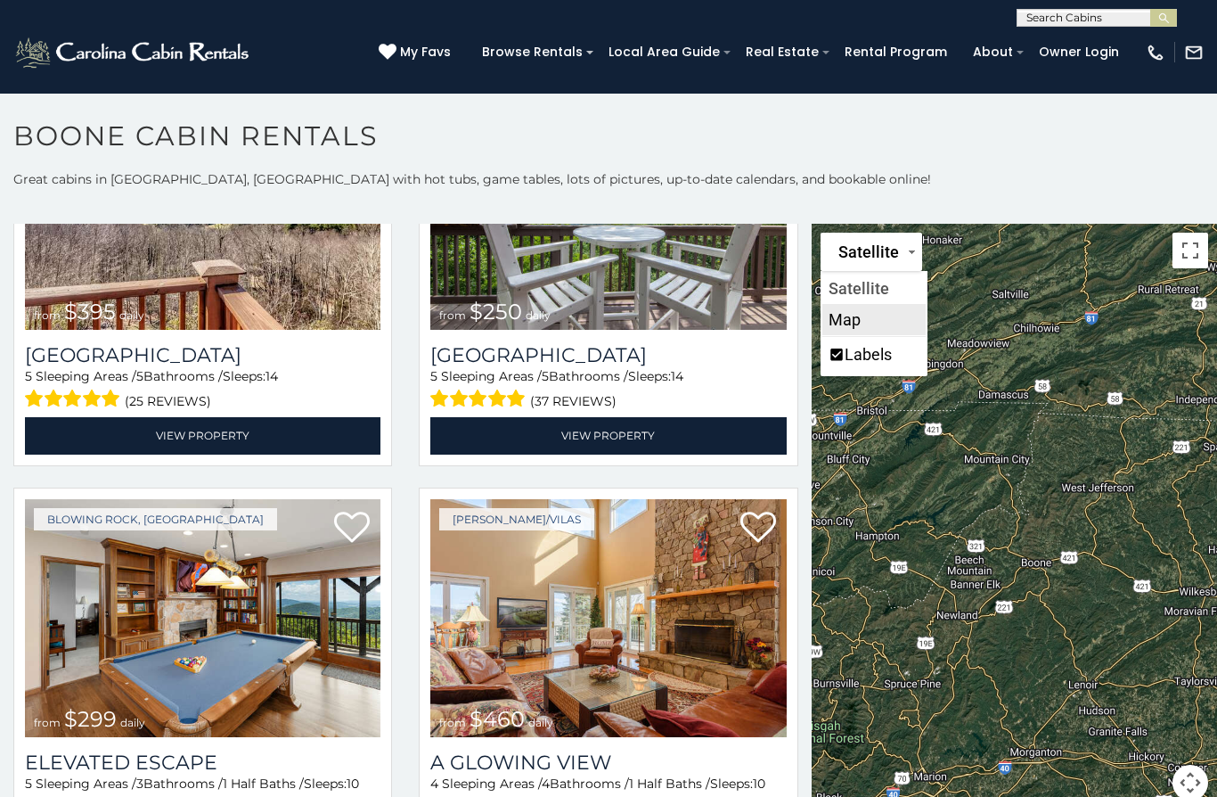
click at [845, 323] on li "Map" at bounding box center [874, 319] width 103 height 31
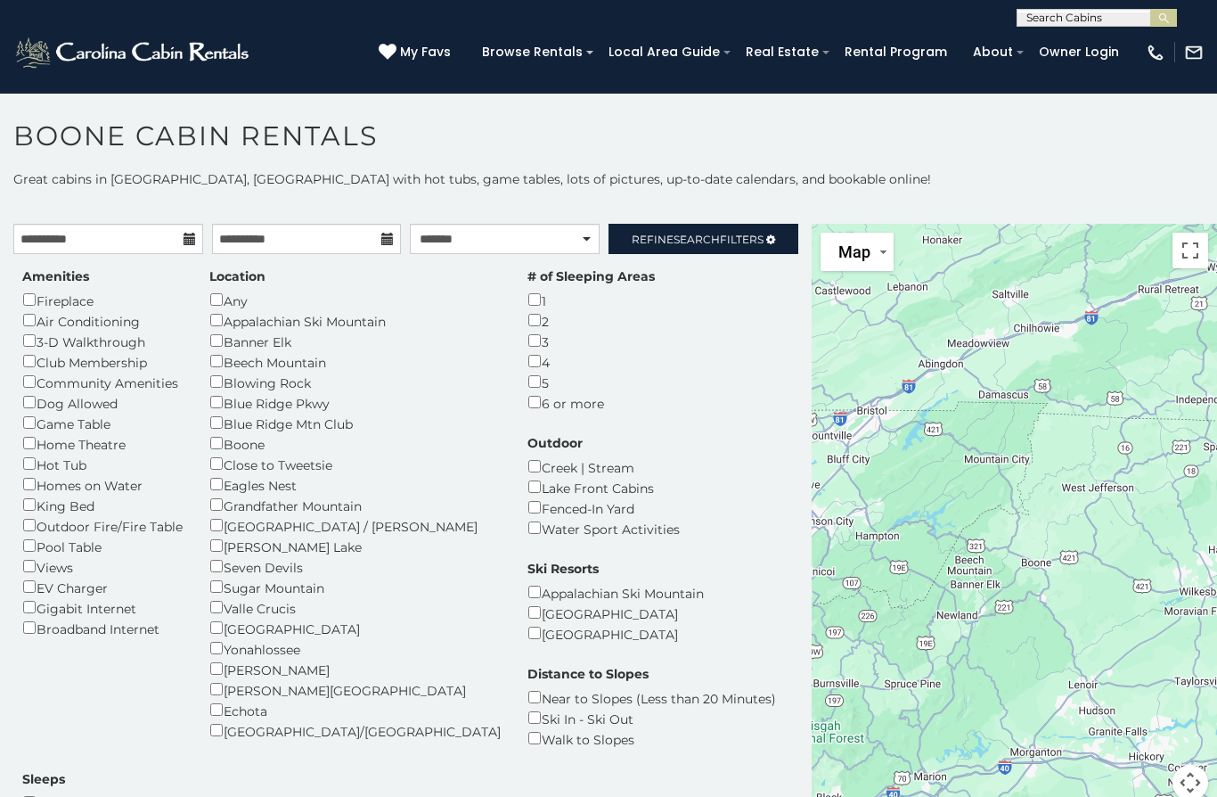
scroll to position [0, 0]
click at [114, 158] on h1 "Boone Cabin Rentals" at bounding box center [608, 144] width 1217 height 51
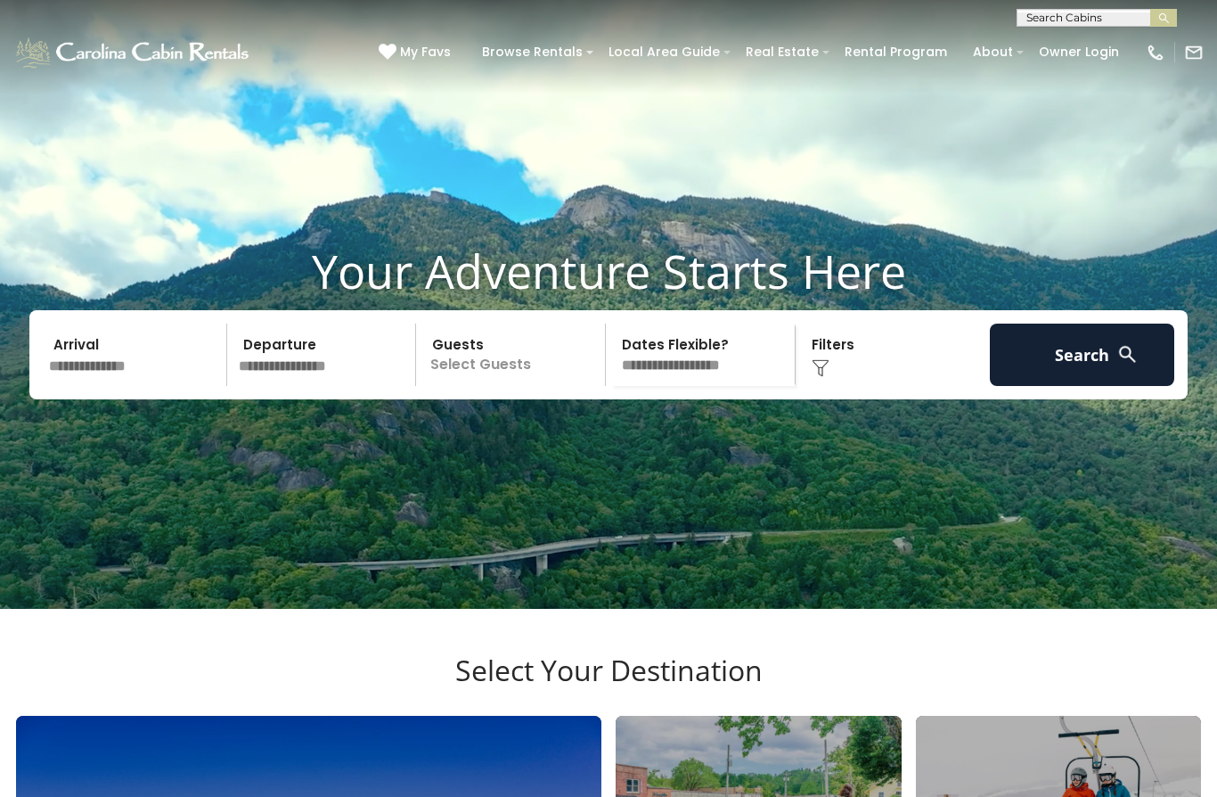
click at [78, 386] on input "text" at bounding box center [135, 355] width 184 height 62
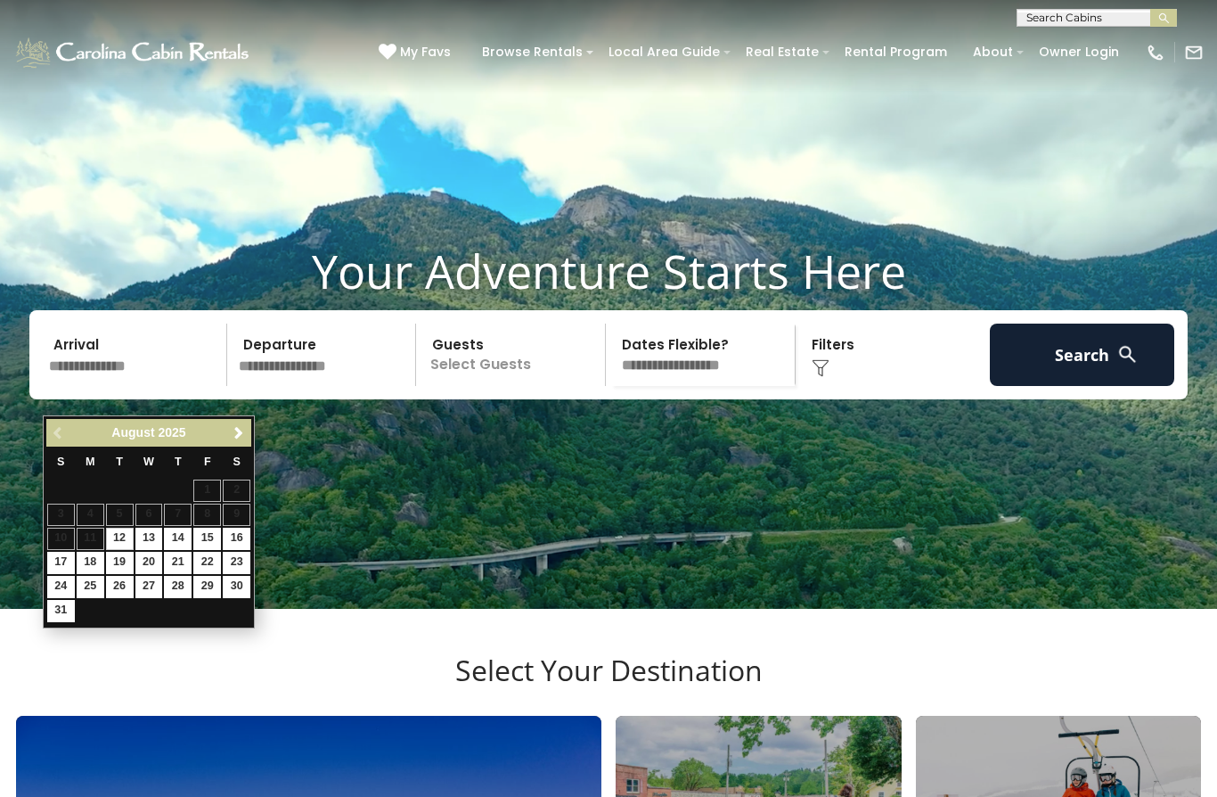
click at [246, 430] on link "Next" at bounding box center [238, 433] width 22 height 22
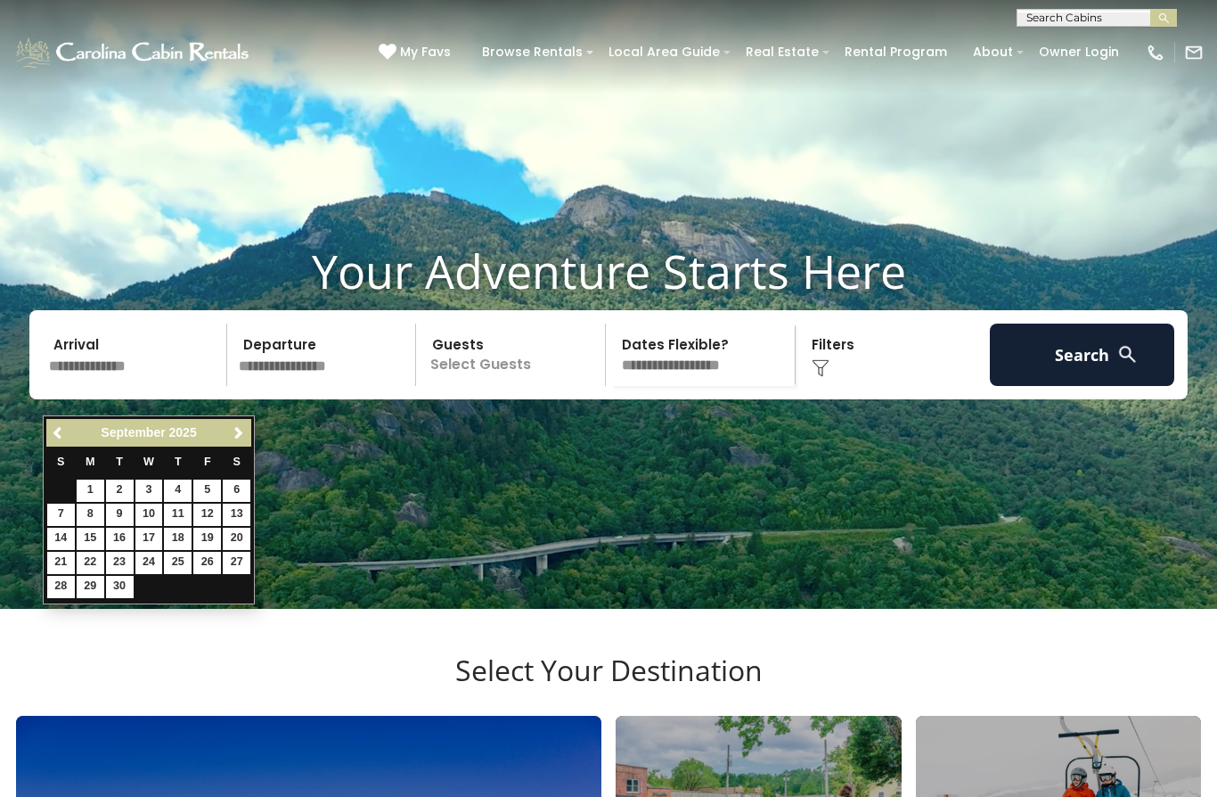
click at [238, 439] on span "Next" at bounding box center [239, 433] width 14 height 14
click at [242, 432] on span "Next" at bounding box center [239, 433] width 14 height 14
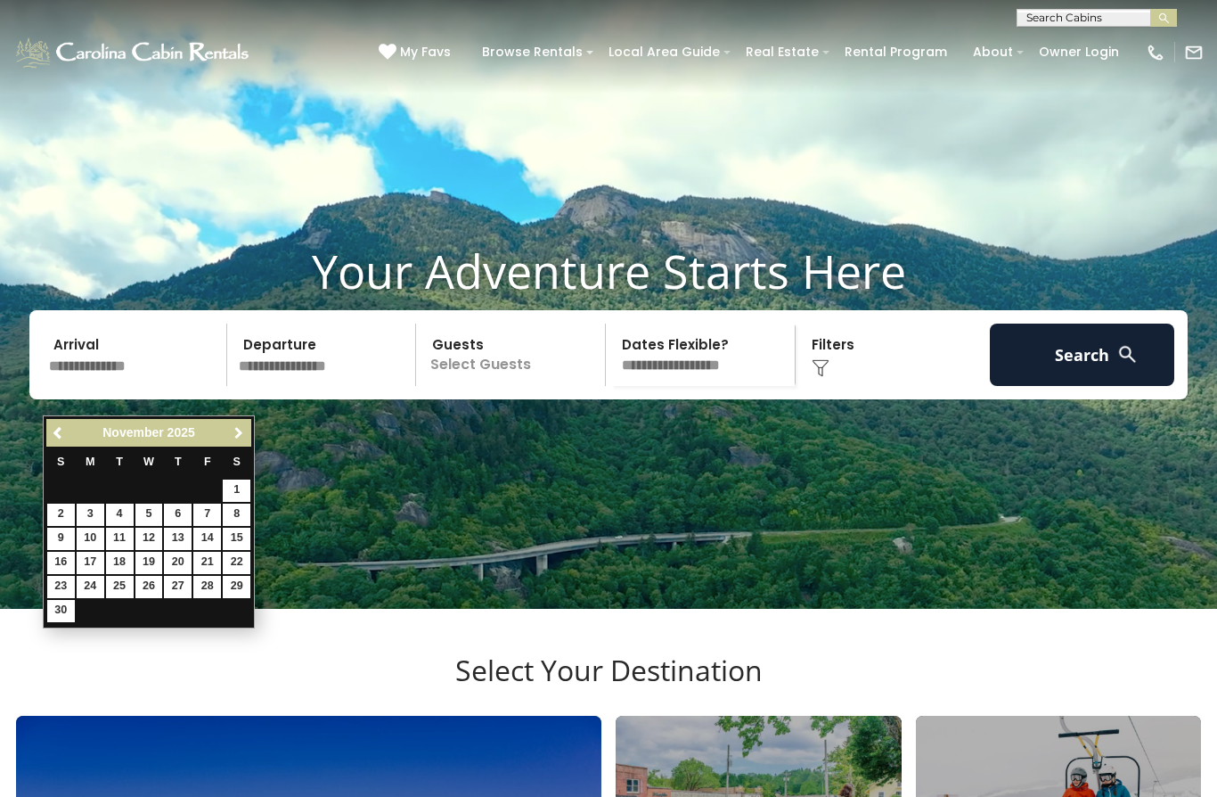
click at [242, 435] on span "Next" at bounding box center [239, 433] width 14 height 14
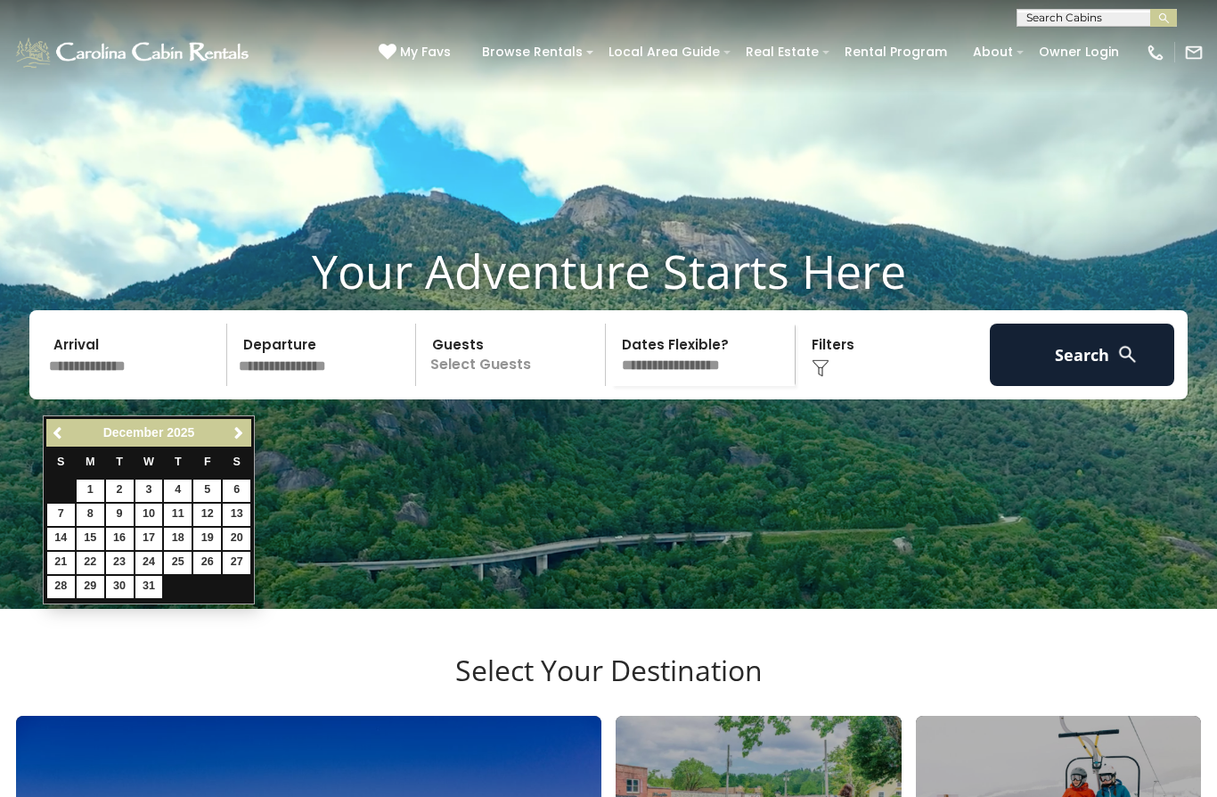
click at [232, 436] on span "Next" at bounding box center [239, 433] width 14 height 14
click at [234, 430] on span "Next" at bounding box center [239, 433] width 14 height 14
click at [234, 433] on span "Next" at bounding box center [239, 433] width 14 height 14
click at [234, 438] on span "Next" at bounding box center [239, 433] width 14 height 14
click at [235, 430] on span "Next" at bounding box center [239, 433] width 14 height 14
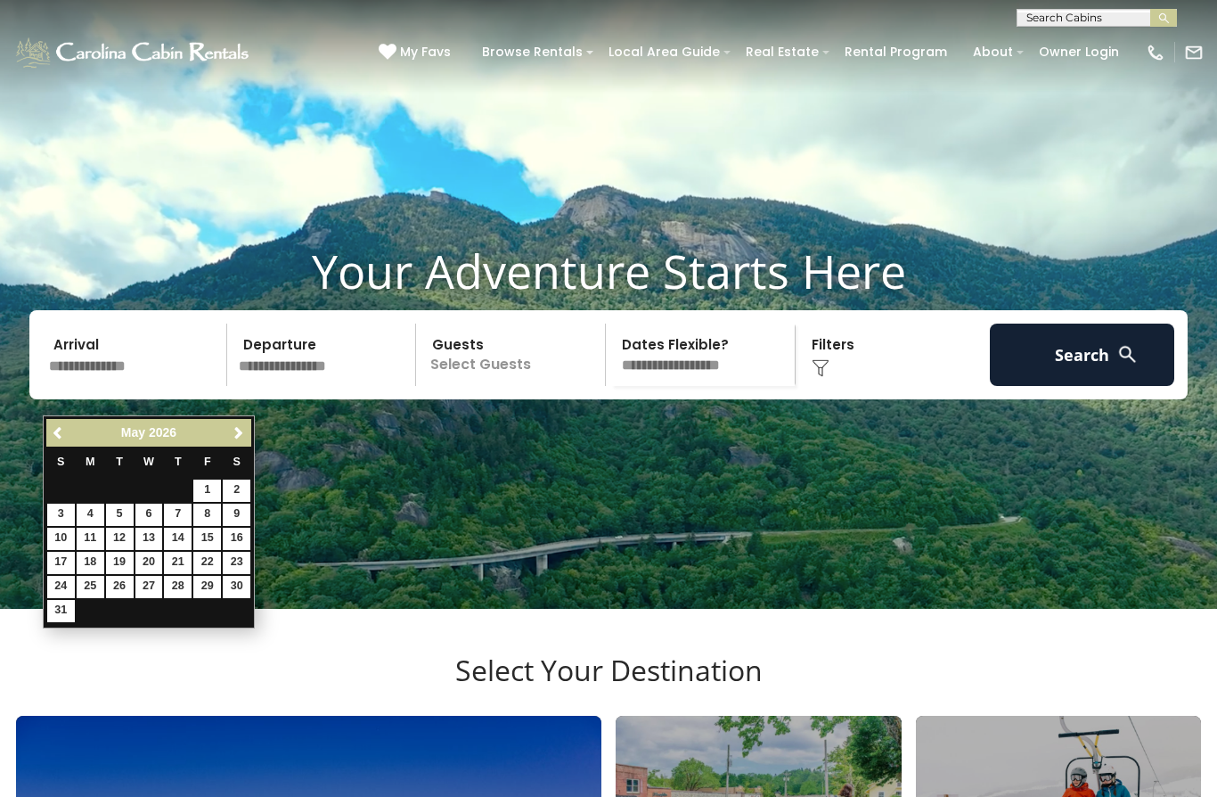
click at [237, 435] on span "Next" at bounding box center [239, 433] width 14 height 14
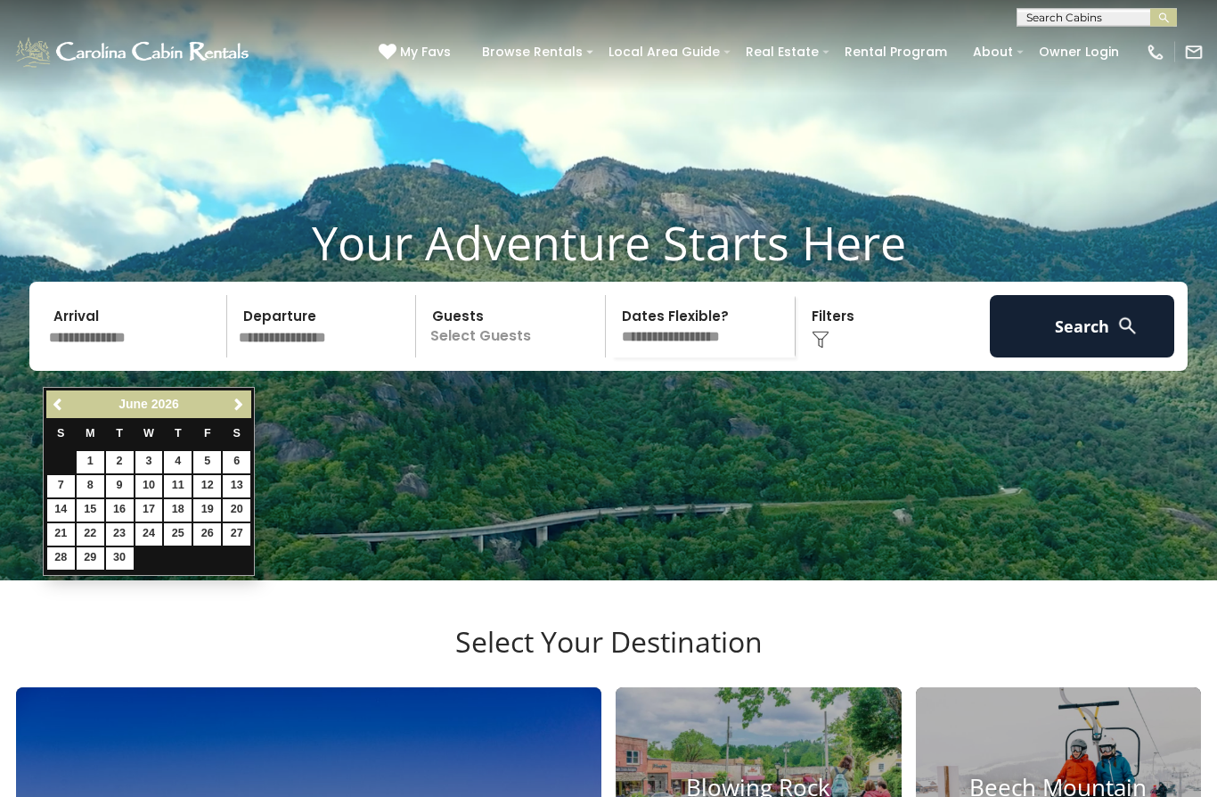
scroll to position [28, 0]
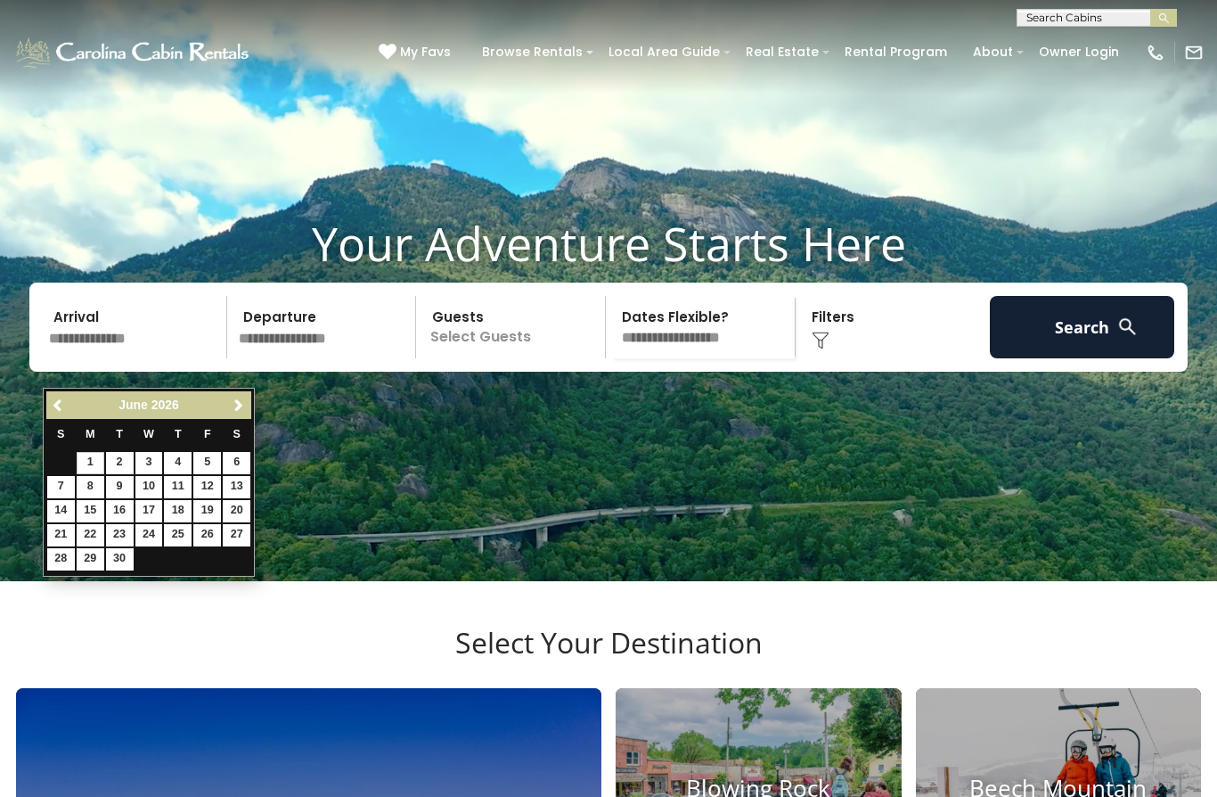
click at [86, 455] on link "1" at bounding box center [91, 463] width 28 height 22
type input "******"
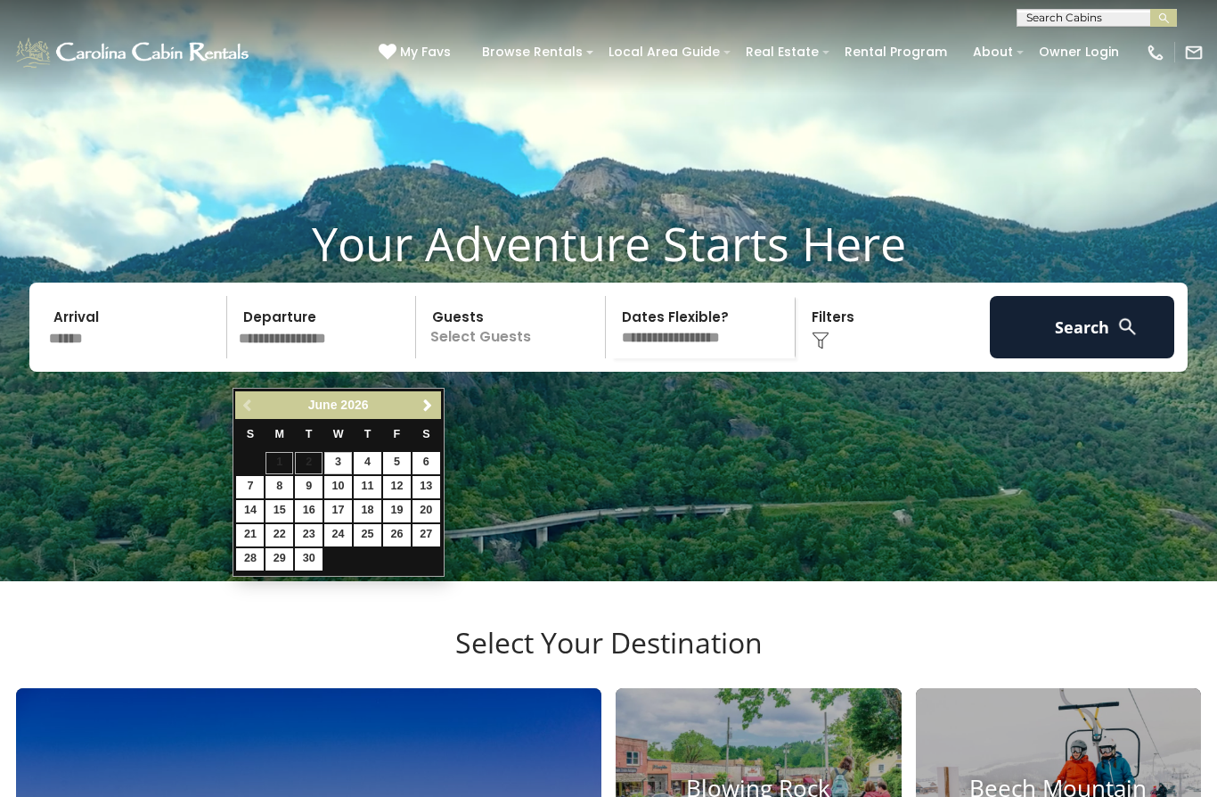
click at [437, 410] on link "Next" at bounding box center [428, 405] width 22 height 22
click at [422, 410] on span "Next" at bounding box center [428, 405] width 14 height 14
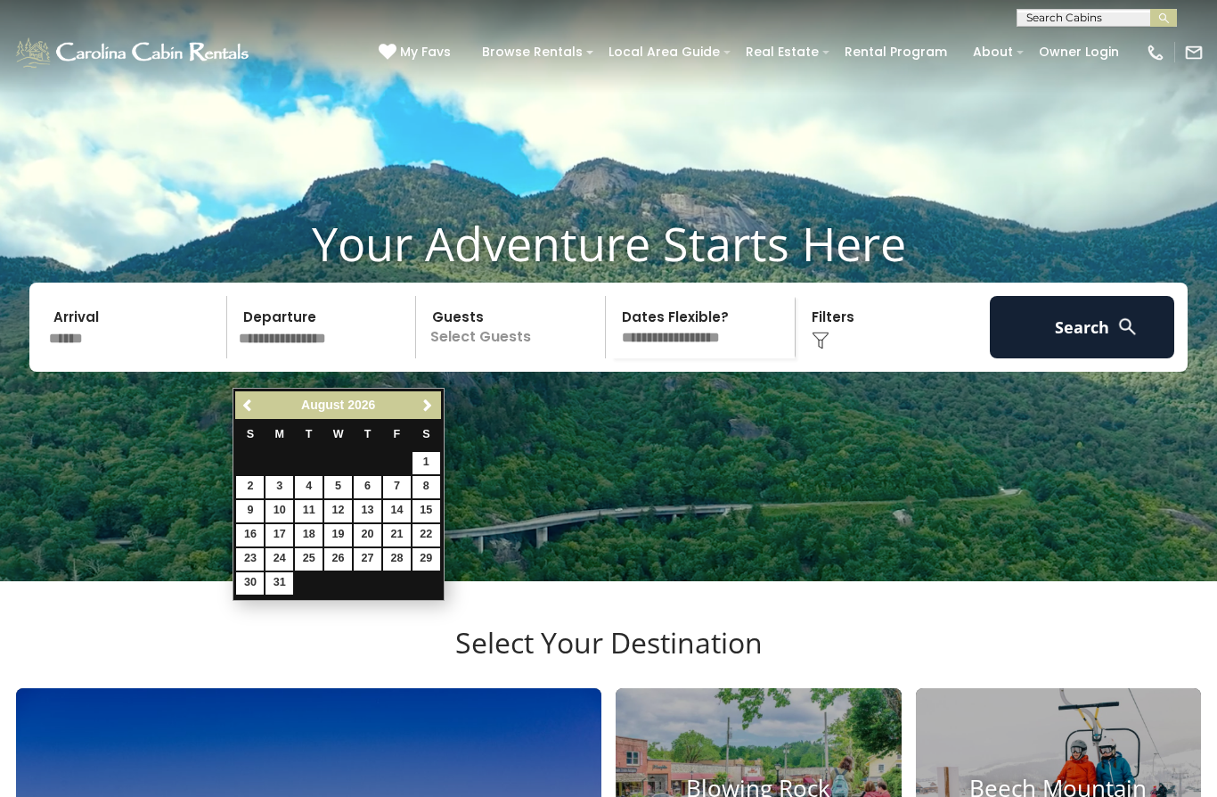
click at [282, 576] on link "31" at bounding box center [280, 583] width 28 height 22
type input "*******"
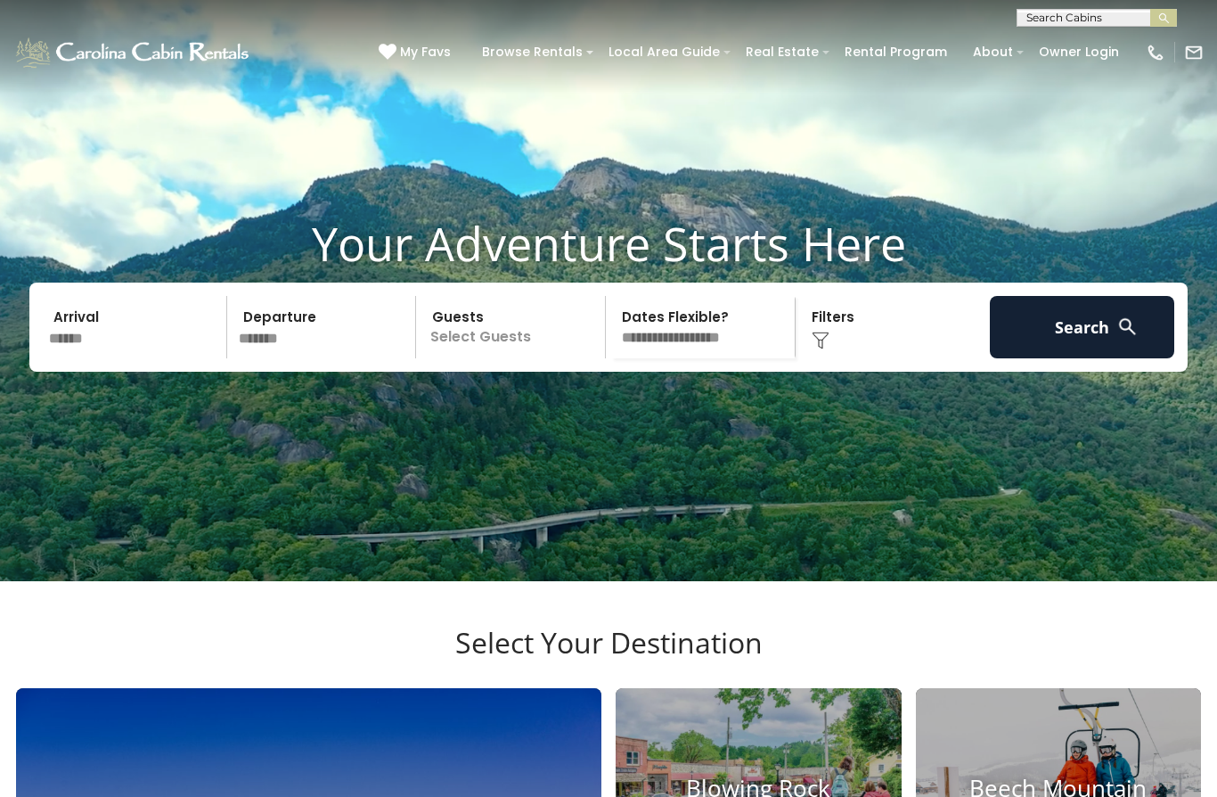
click at [1084, 358] on button "Search" at bounding box center [1082, 327] width 184 height 62
